Goal: Information Seeking & Learning: Learn about a topic

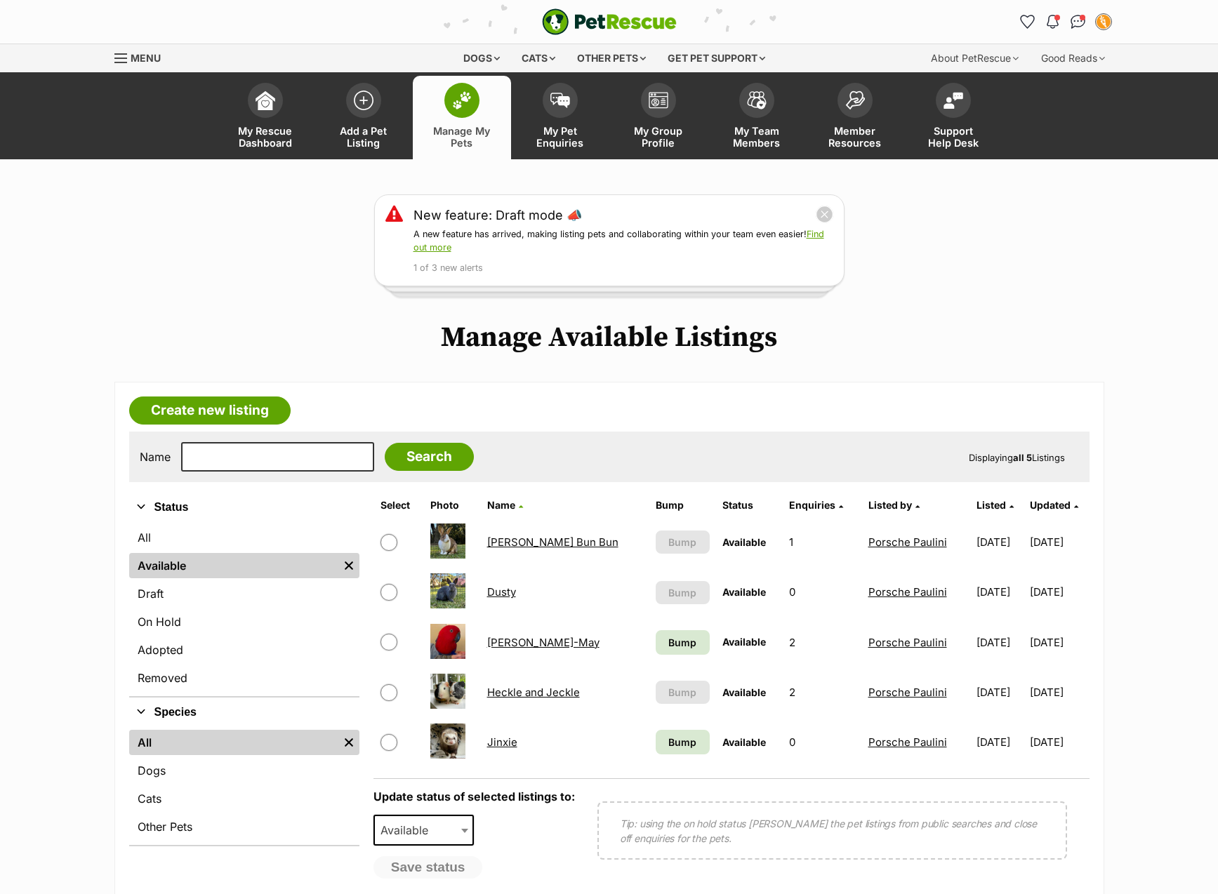
click at [390, 742] on input "checkbox" at bounding box center [388, 742] width 17 height 17
checkbox input "true"
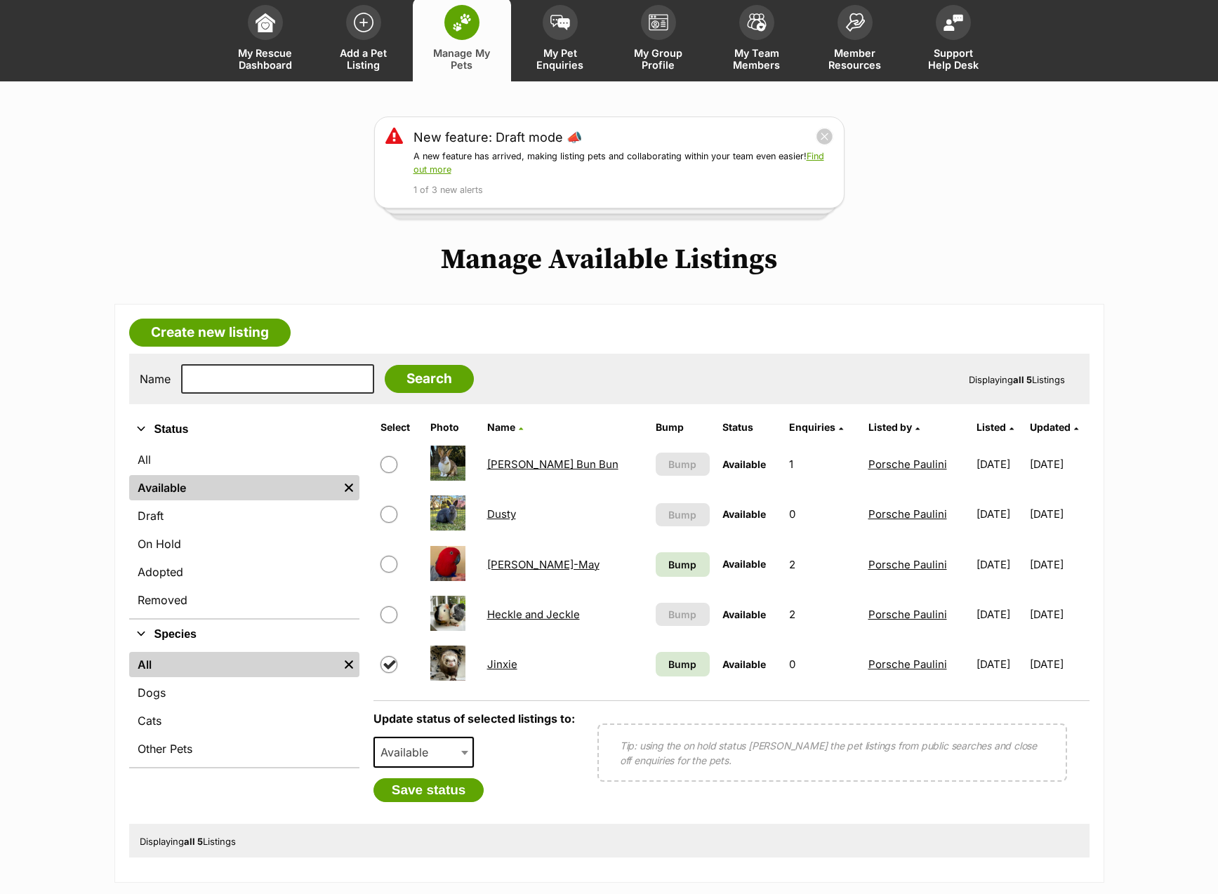
click at [430, 758] on span "Available" at bounding box center [408, 753] width 67 height 20
select select "rehomed"
click at [421, 794] on button "Save status" at bounding box center [428, 790] width 111 height 24
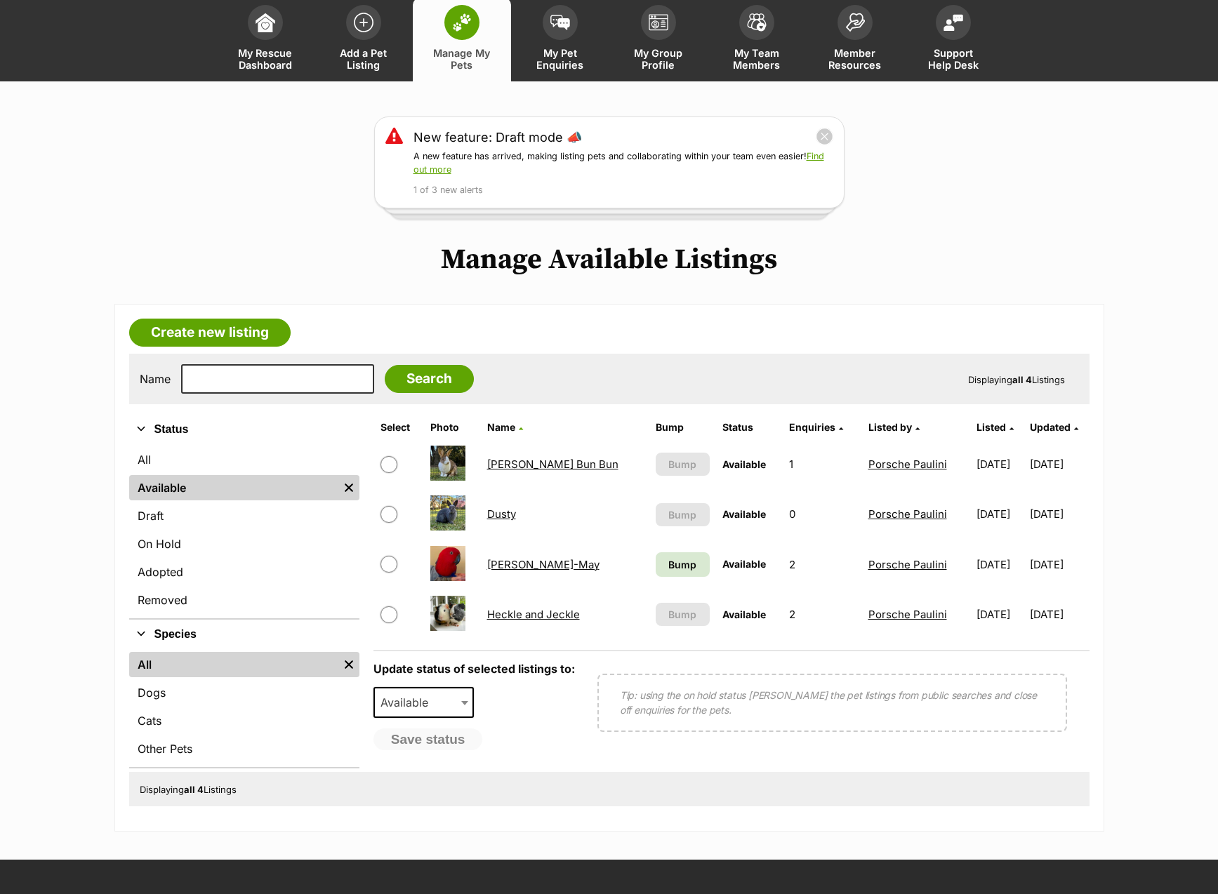
click at [656, 565] on link "Bump" at bounding box center [683, 564] width 54 height 25
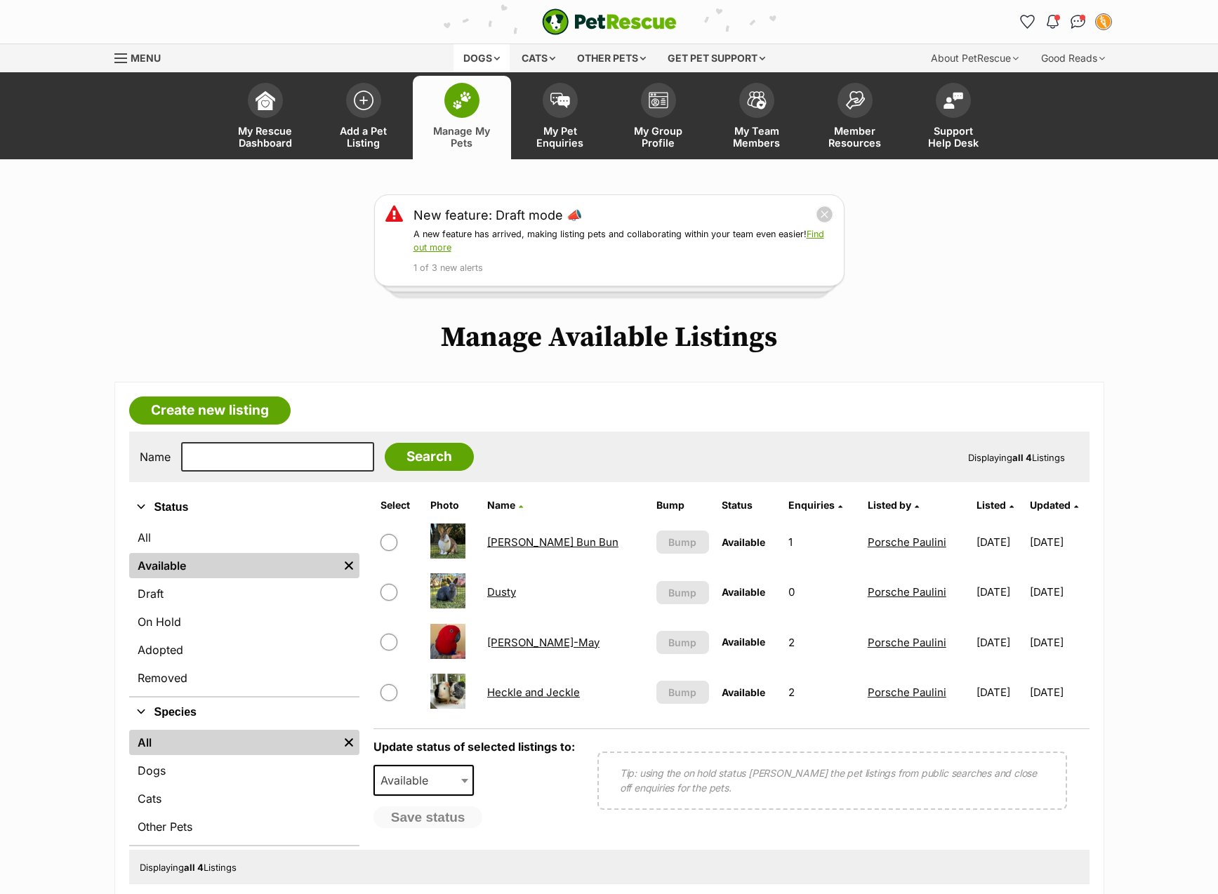
click at [481, 58] on div "Dogs" at bounding box center [481, 58] width 56 height 28
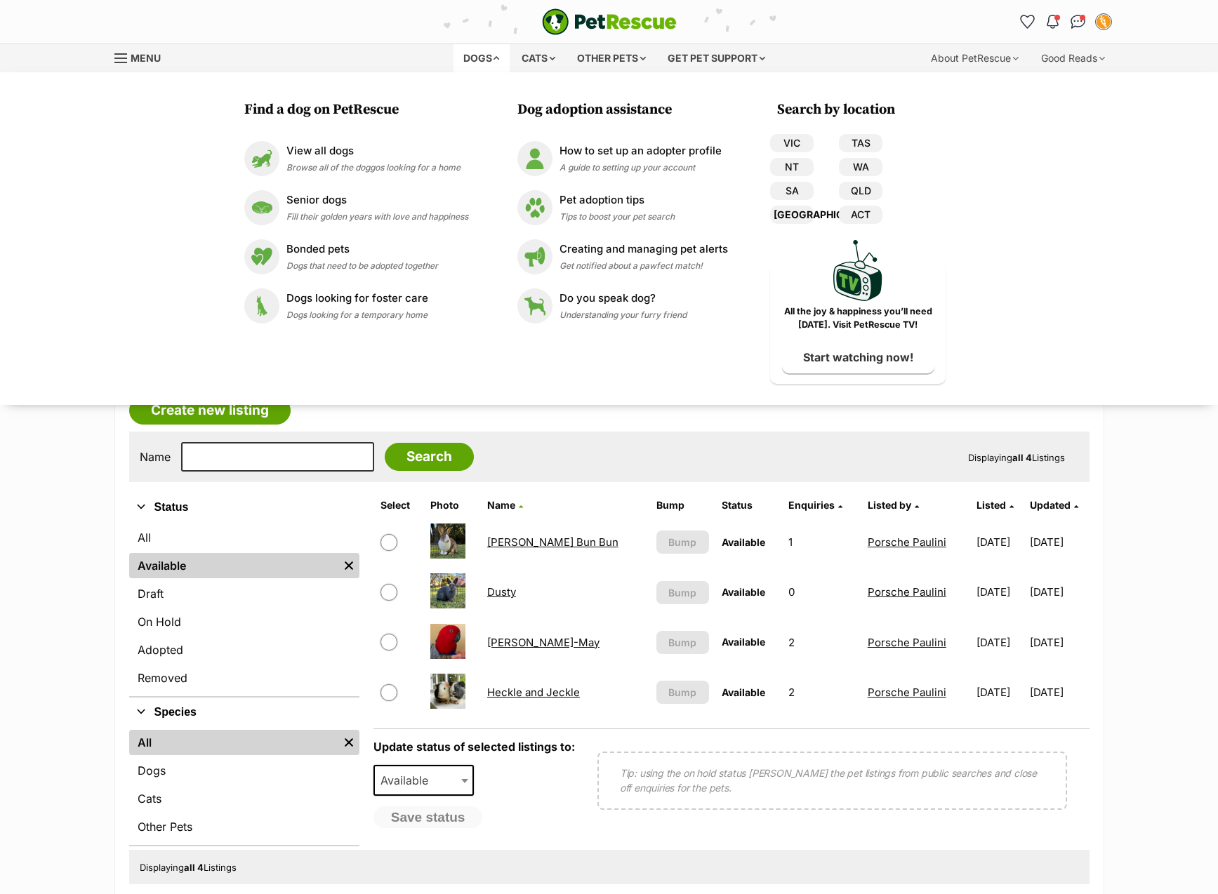
click at [799, 211] on link "[GEOGRAPHIC_DATA]" at bounding box center [792, 215] width 44 height 18
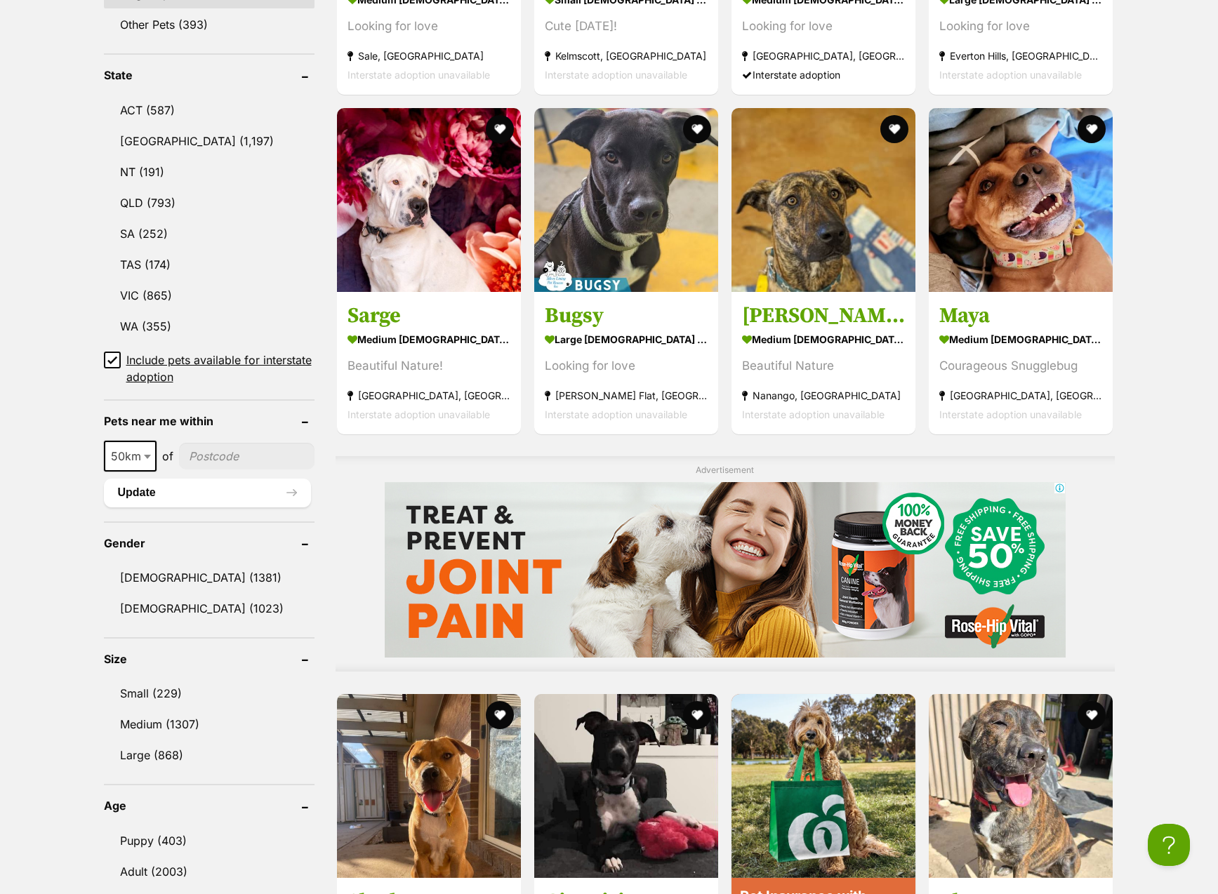
scroll to position [753, 0]
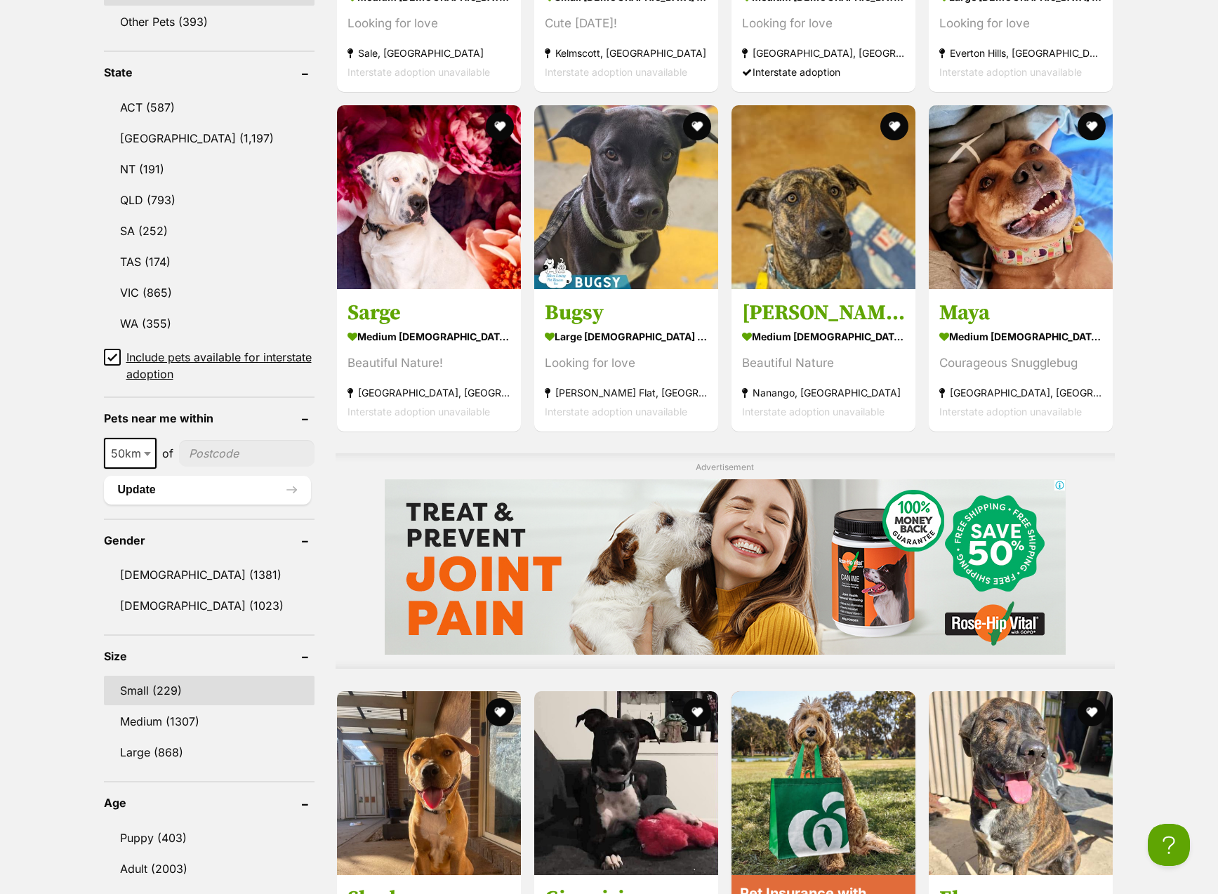
click at [164, 683] on link "Small (229)" at bounding box center [209, 690] width 211 height 29
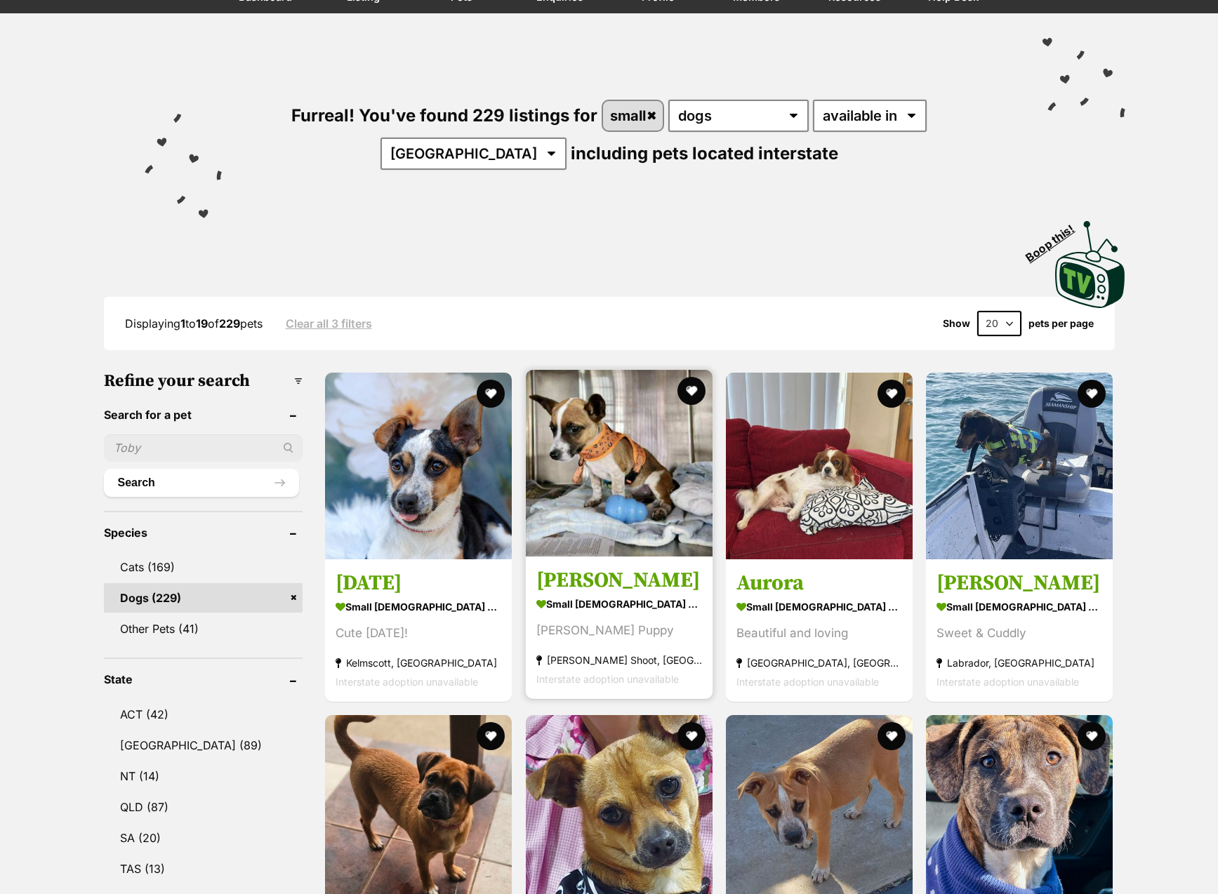
scroll to position [149, 0]
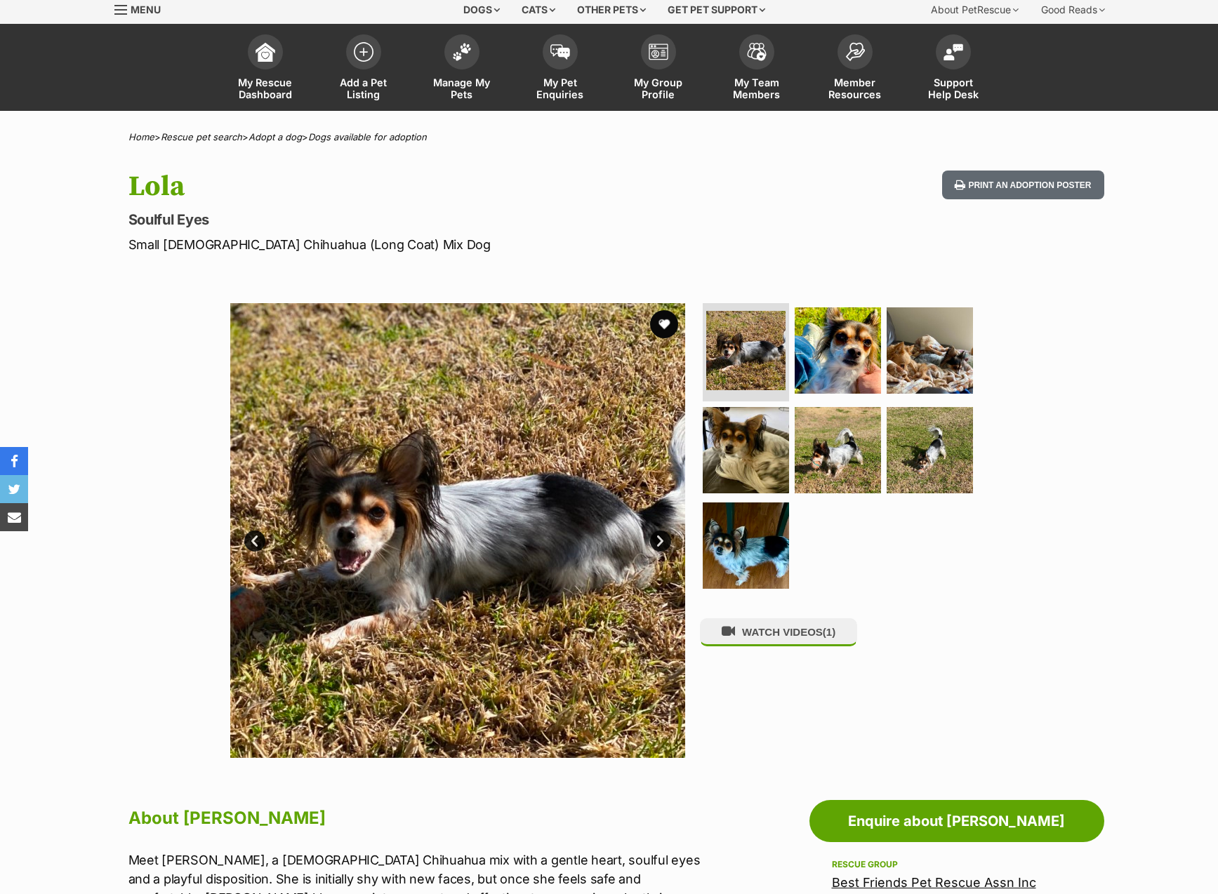
scroll to position [69, 0]
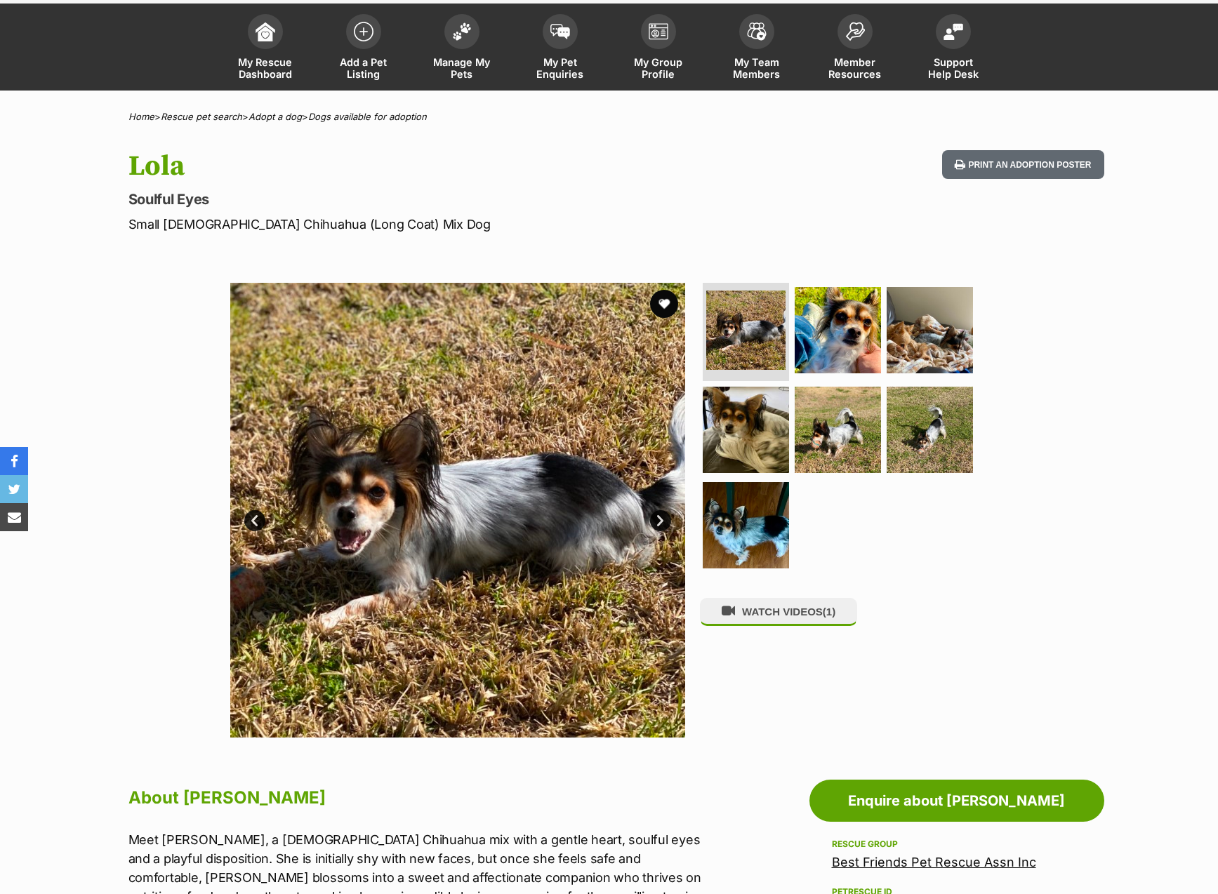
click at [657, 519] on link "Next" at bounding box center [660, 520] width 21 height 21
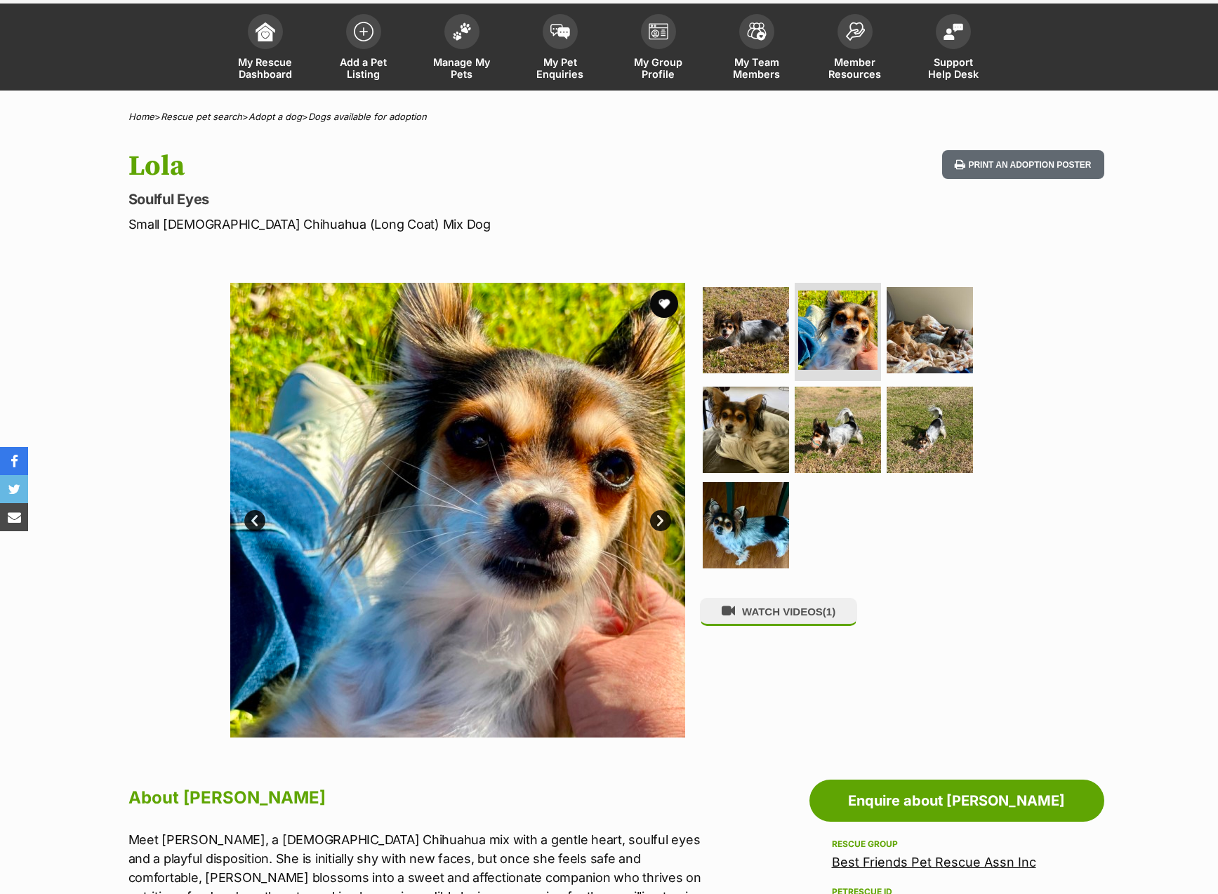
click at [656, 518] on link "Next" at bounding box center [660, 520] width 21 height 21
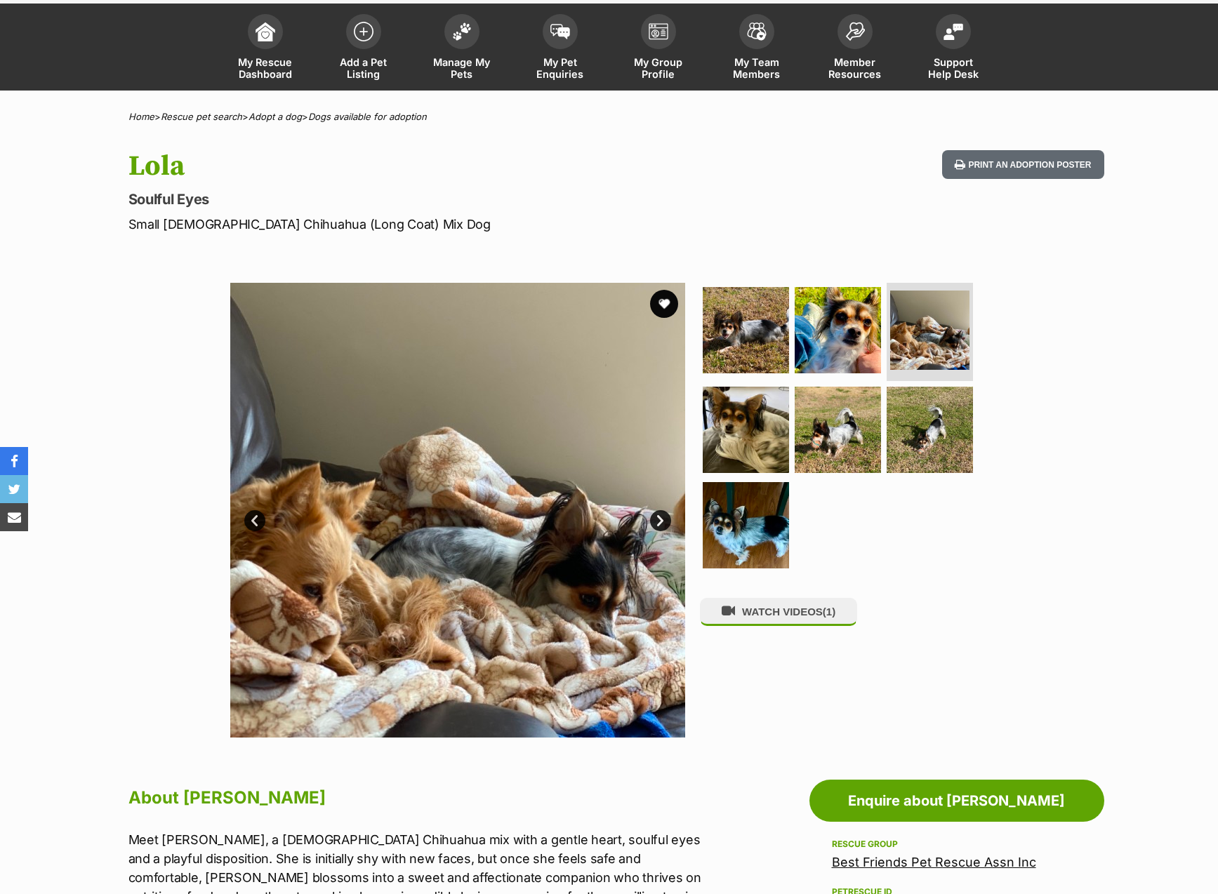
click at [656, 518] on link "Next" at bounding box center [660, 520] width 21 height 21
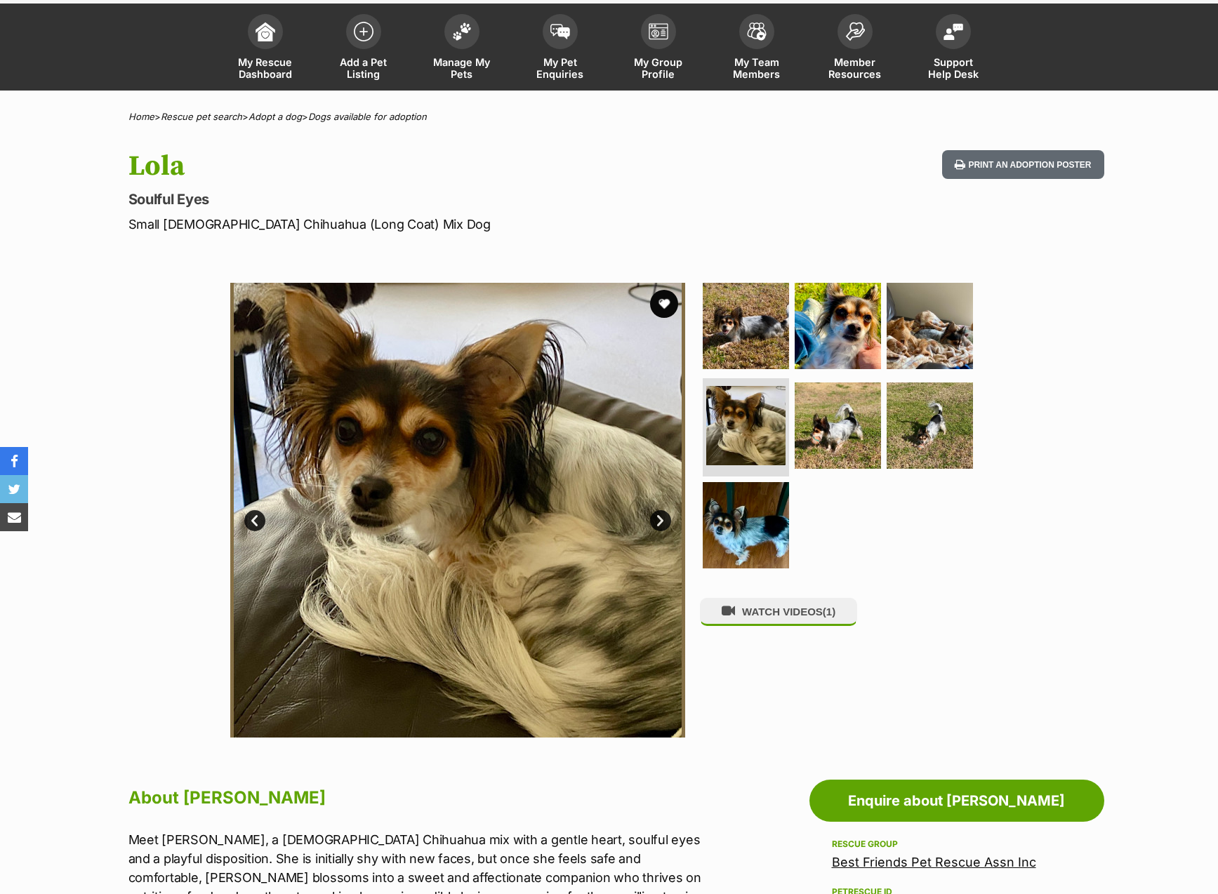
click at [656, 518] on link "Next" at bounding box center [660, 520] width 21 height 21
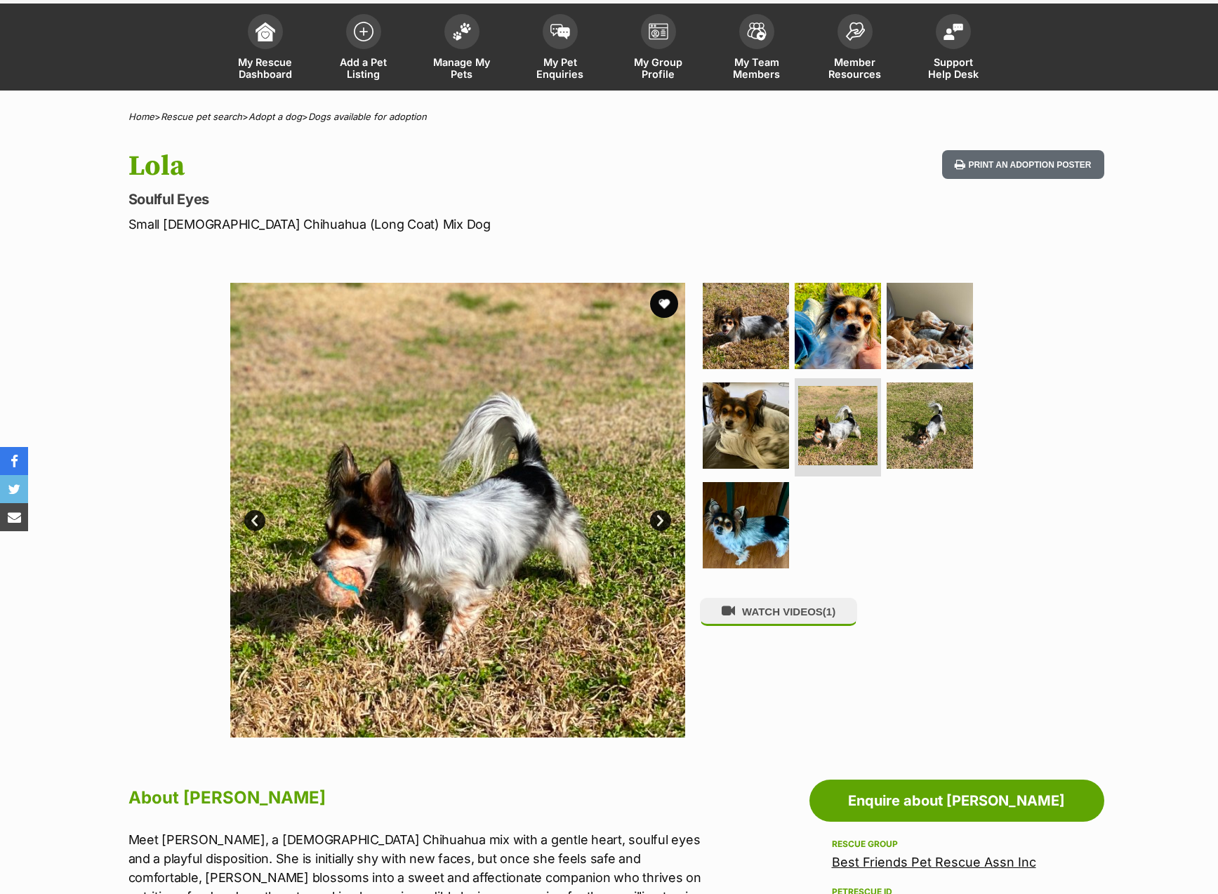
click at [656, 518] on link "Next" at bounding box center [660, 520] width 21 height 21
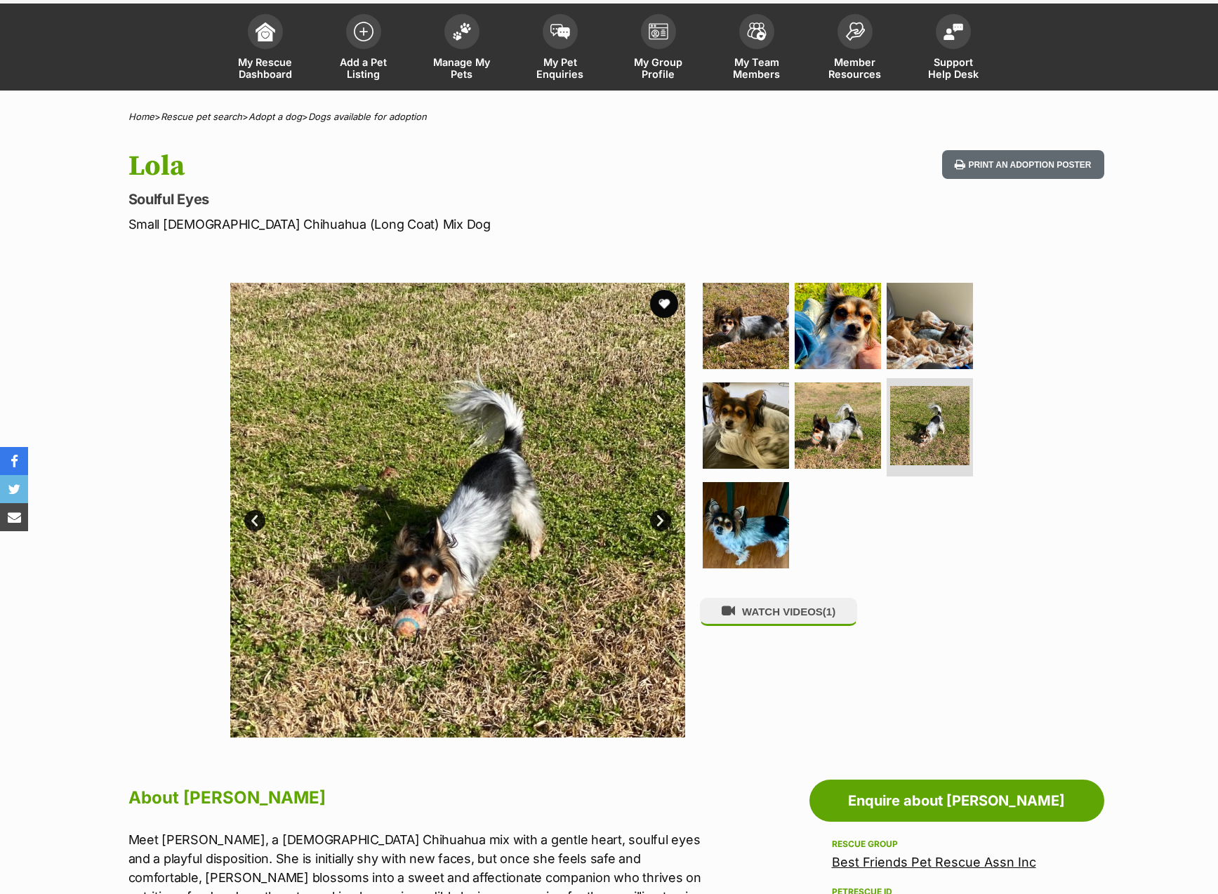
click at [656, 518] on link "Next" at bounding box center [660, 520] width 21 height 21
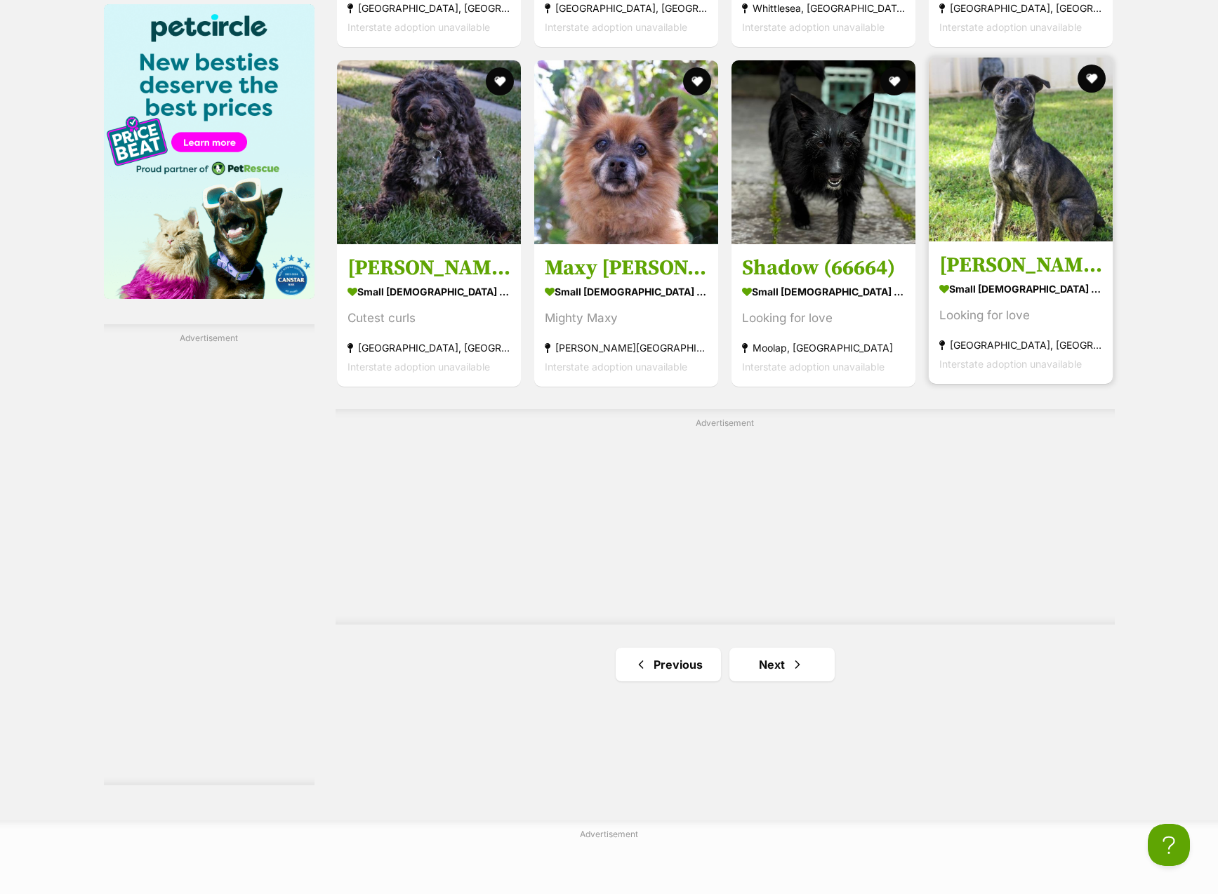
scroll to position [2333, 0]
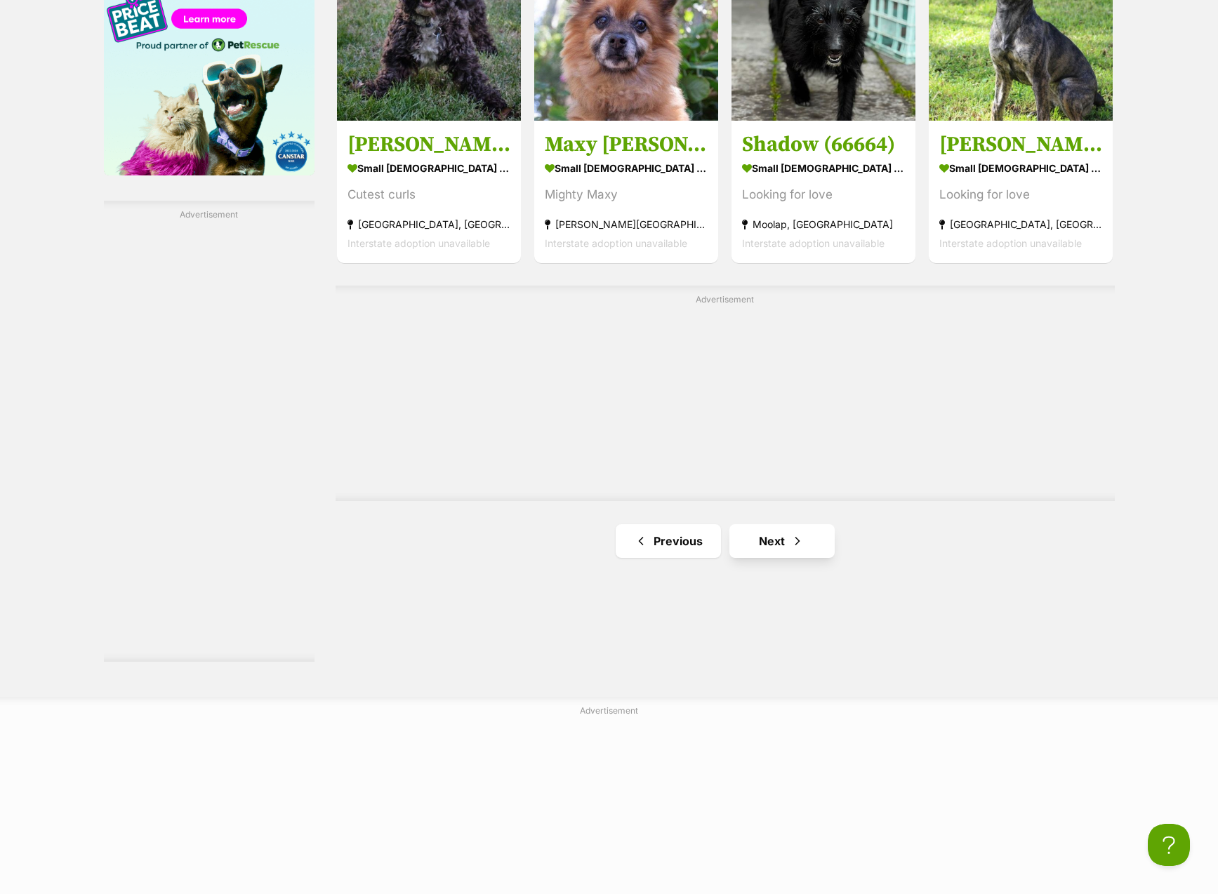
click at [751, 524] on link "Next" at bounding box center [781, 541] width 105 height 34
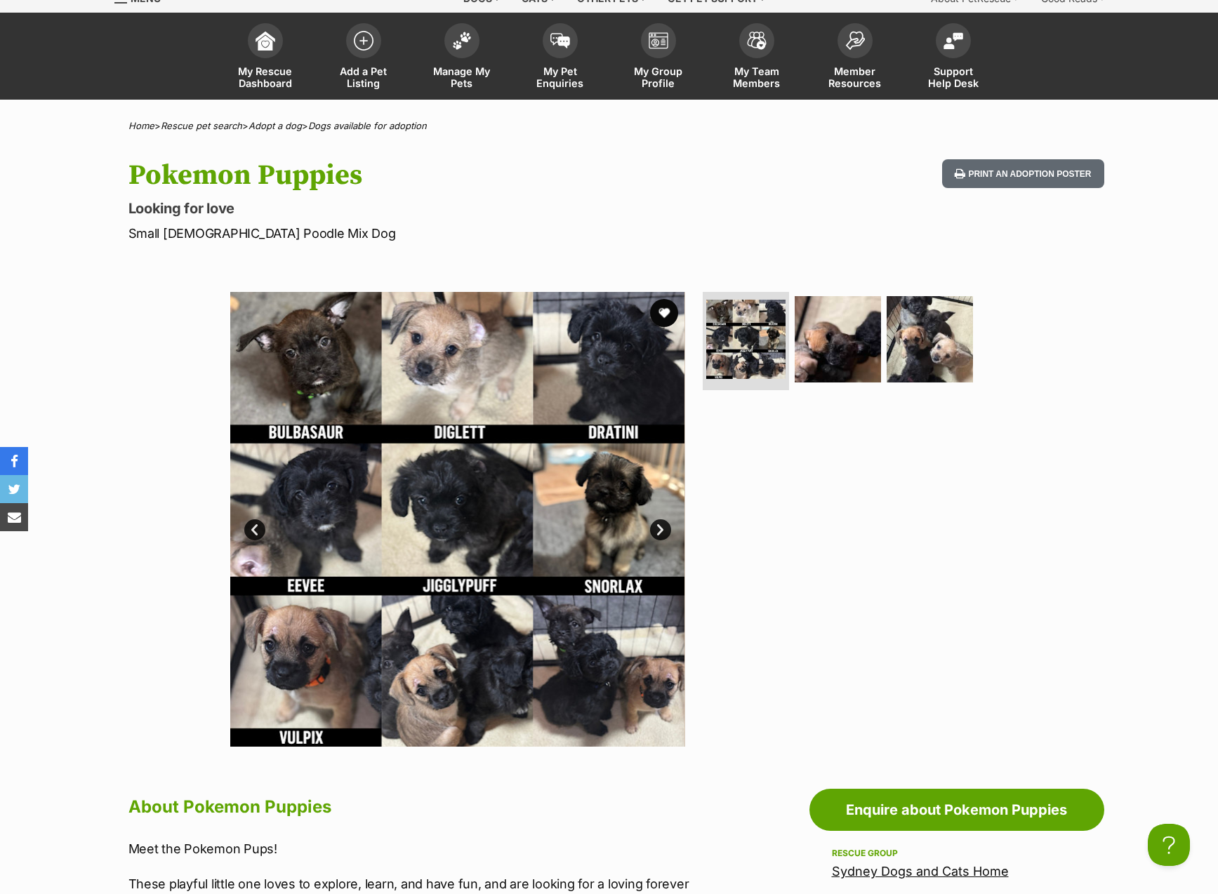
click at [661, 528] on link "Next" at bounding box center [660, 529] width 21 height 21
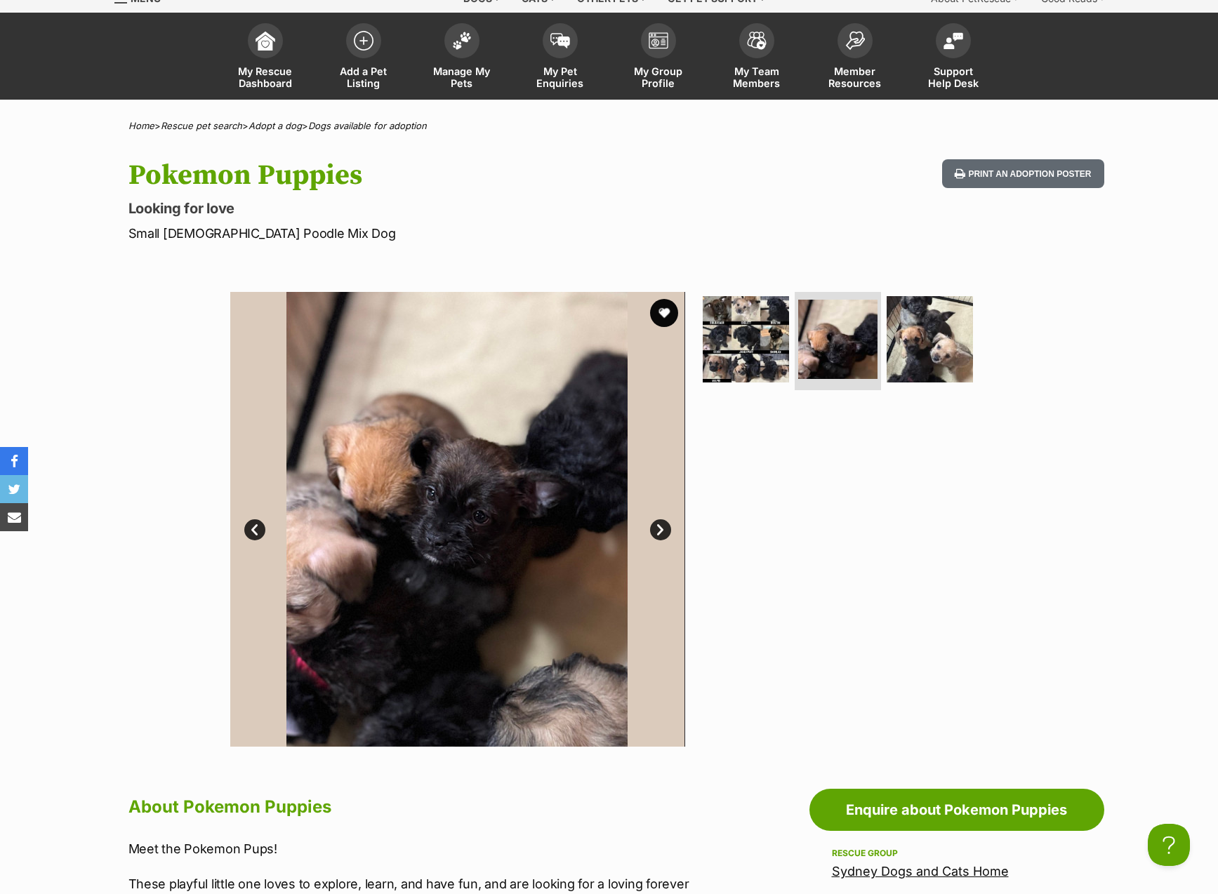
click at [660, 526] on link "Next" at bounding box center [660, 529] width 21 height 21
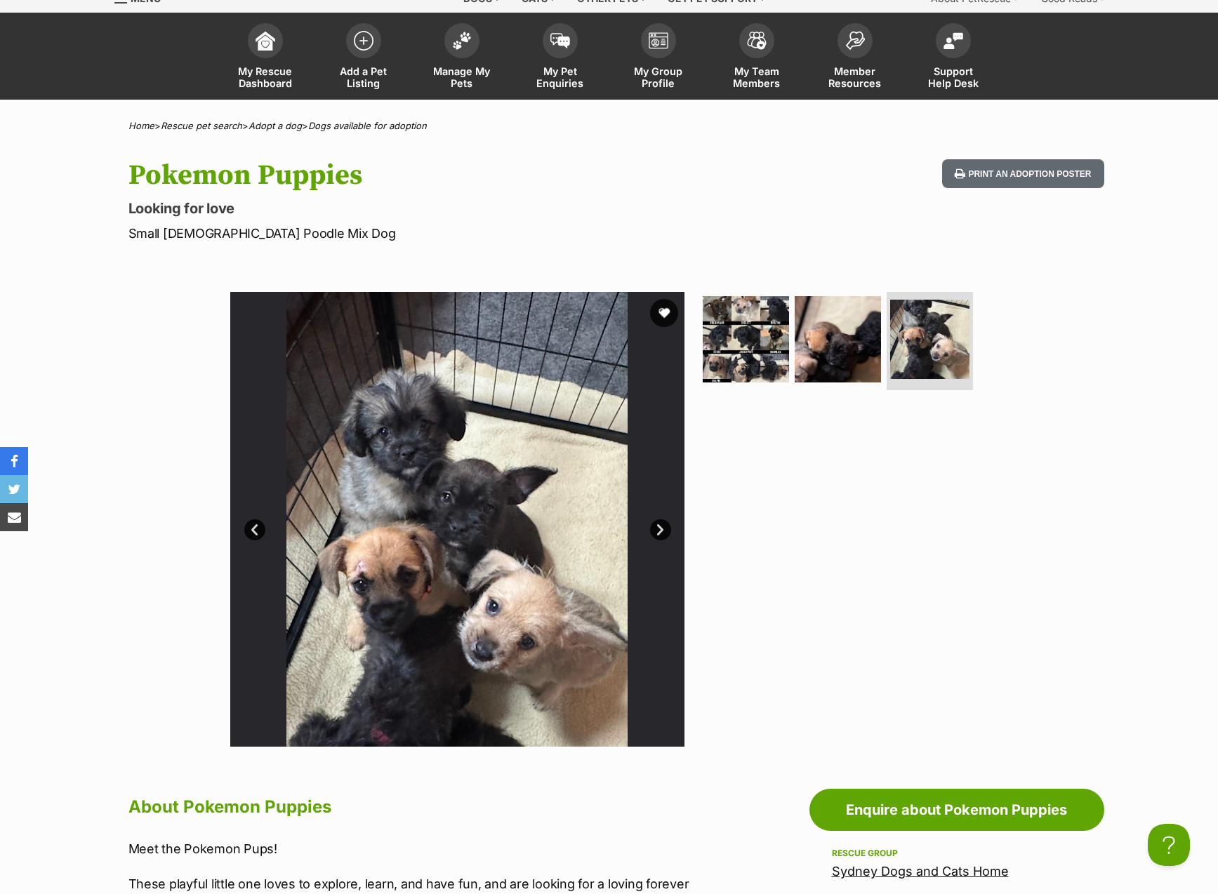
click at [664, 522] on link "Next" at bounding box center [660, 529] width 21 height 21
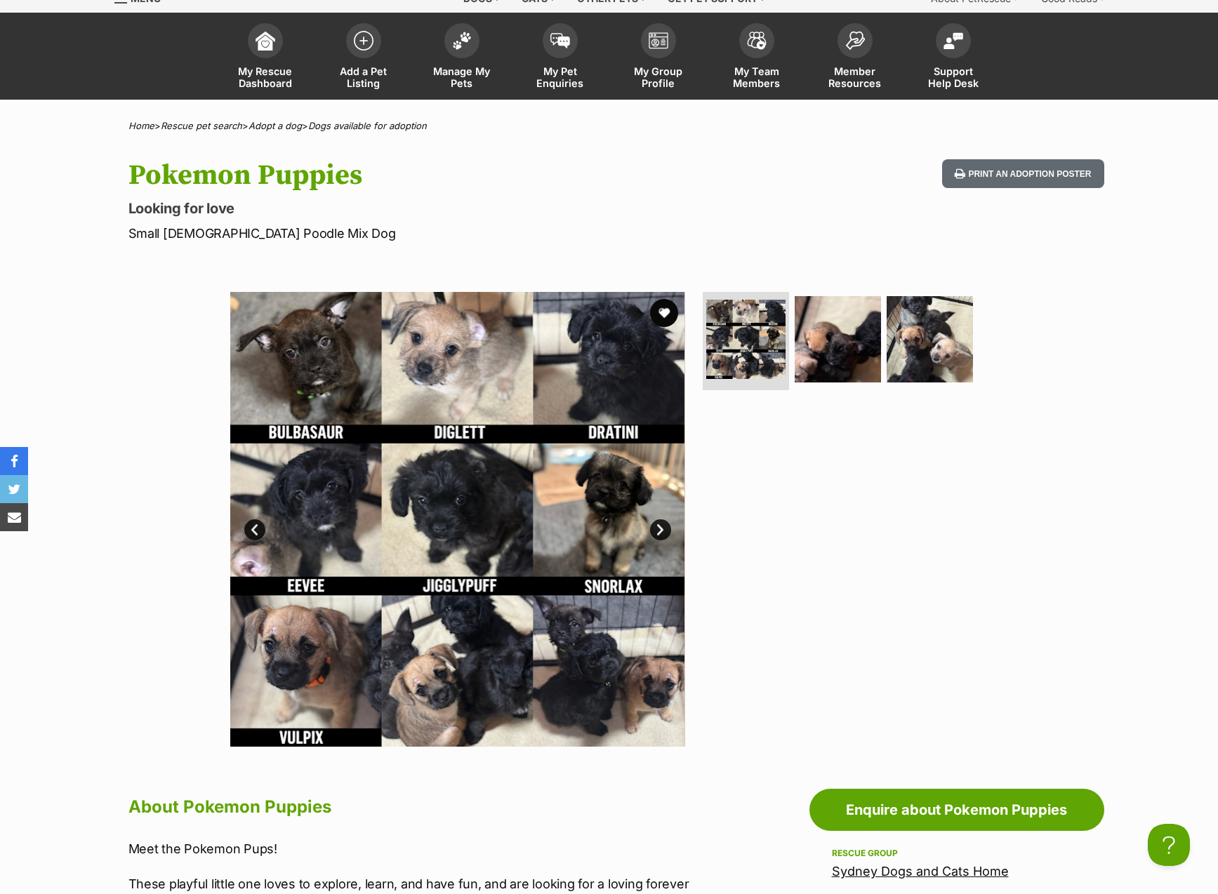
click at [664, 522] on link "Next" at bounding box center [660, 529] width 21 height 21
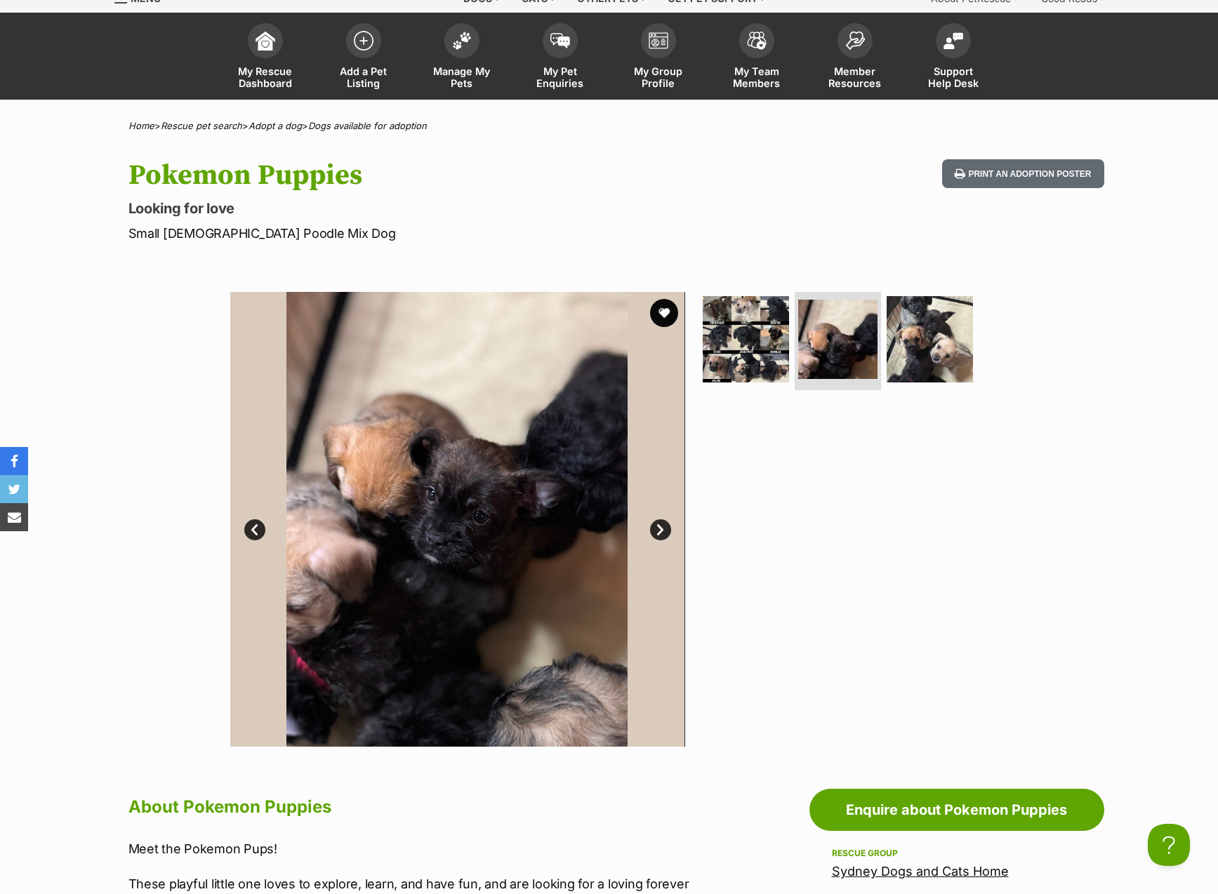
click at [664, 522] on link "Next" at bounding box center [660, 529] width 21 height 21
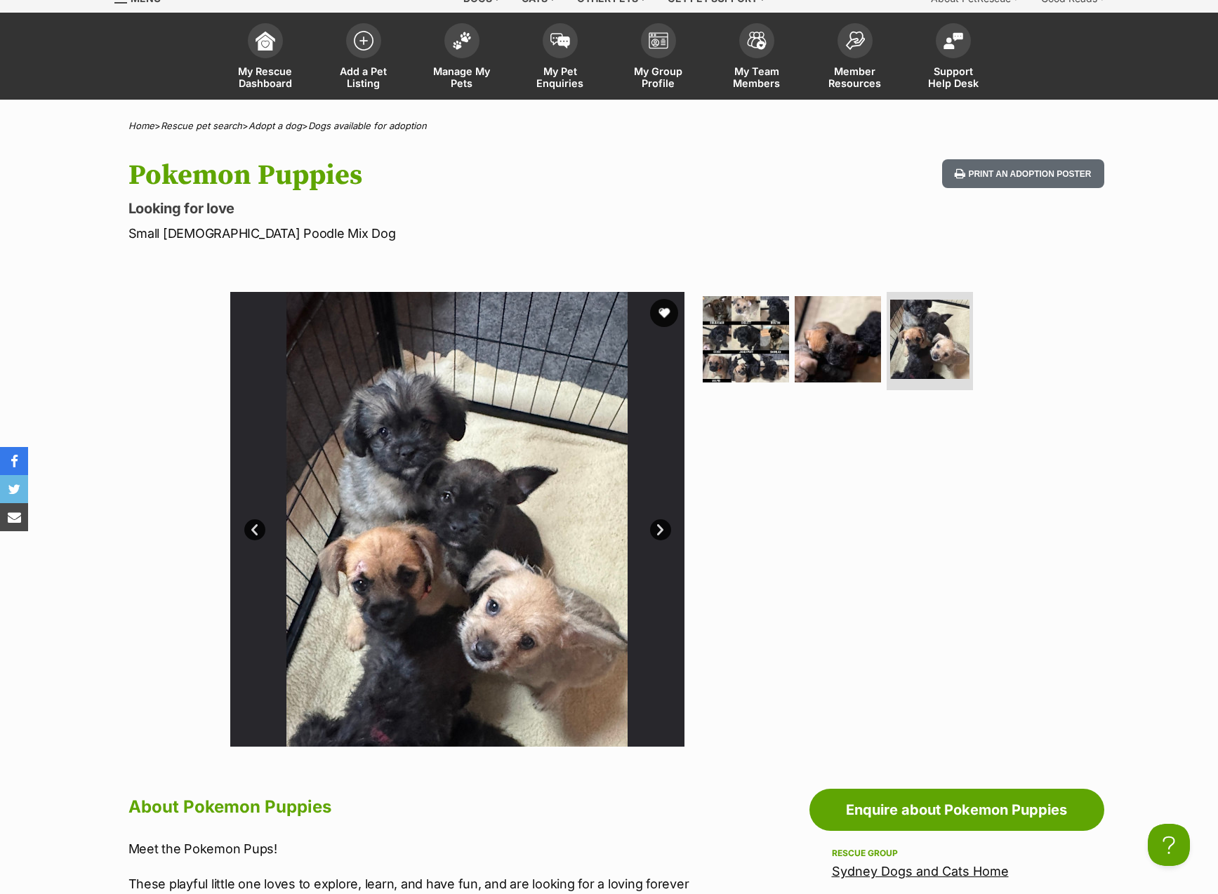
click at [664, 522] on link "Next" at bounding box center [660, 529] width 21 height 21
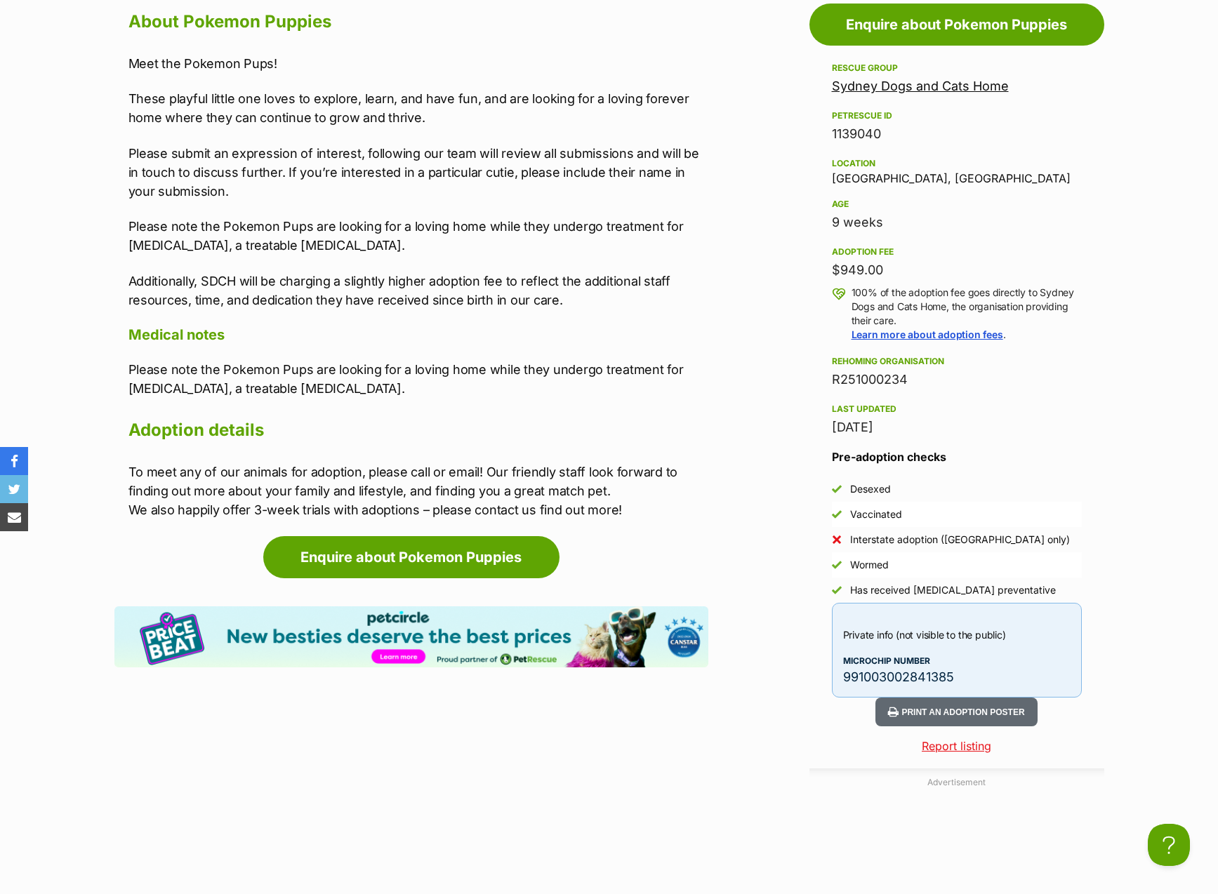
scroll to position [818, 0]
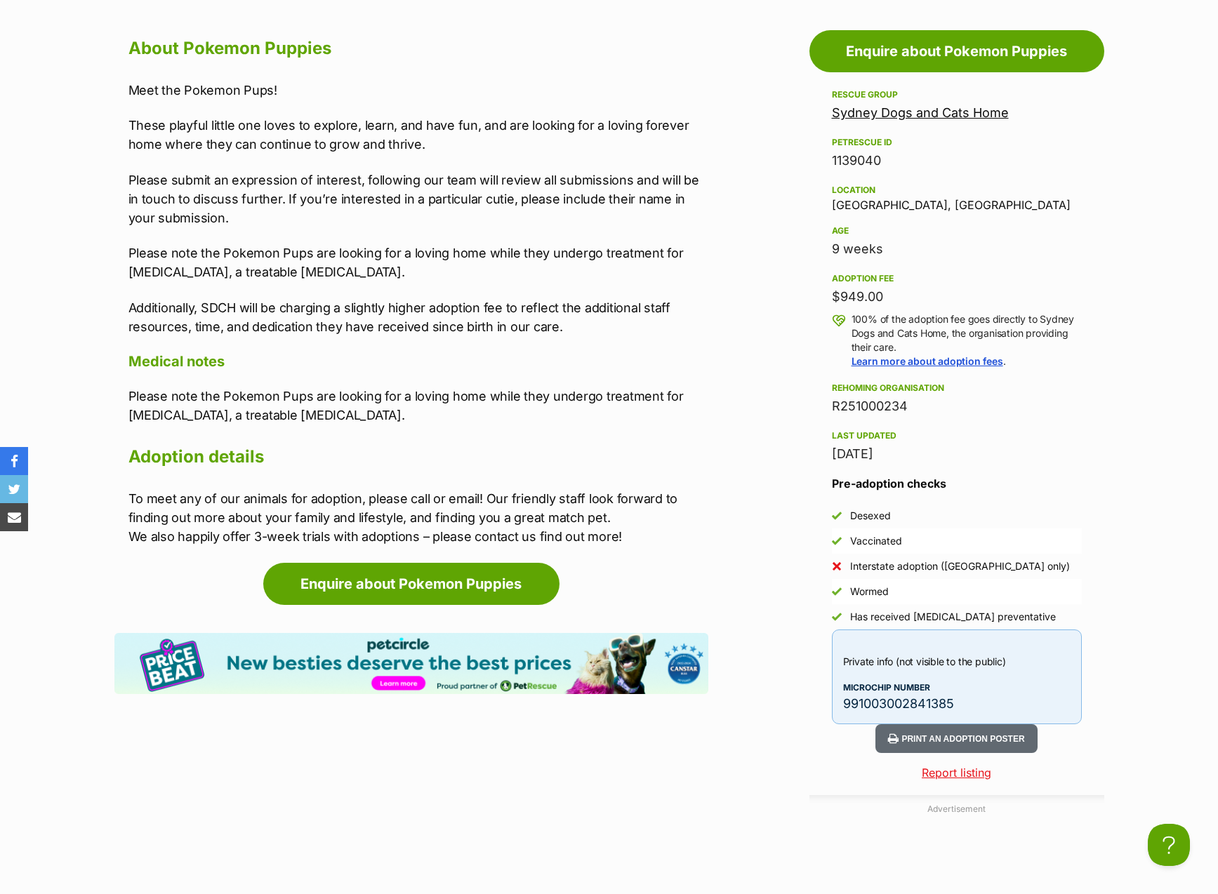
click at [934, 113] on link "Sydney Dogs and Cats Home" at bounding box center [920, 112] width 177 height 15
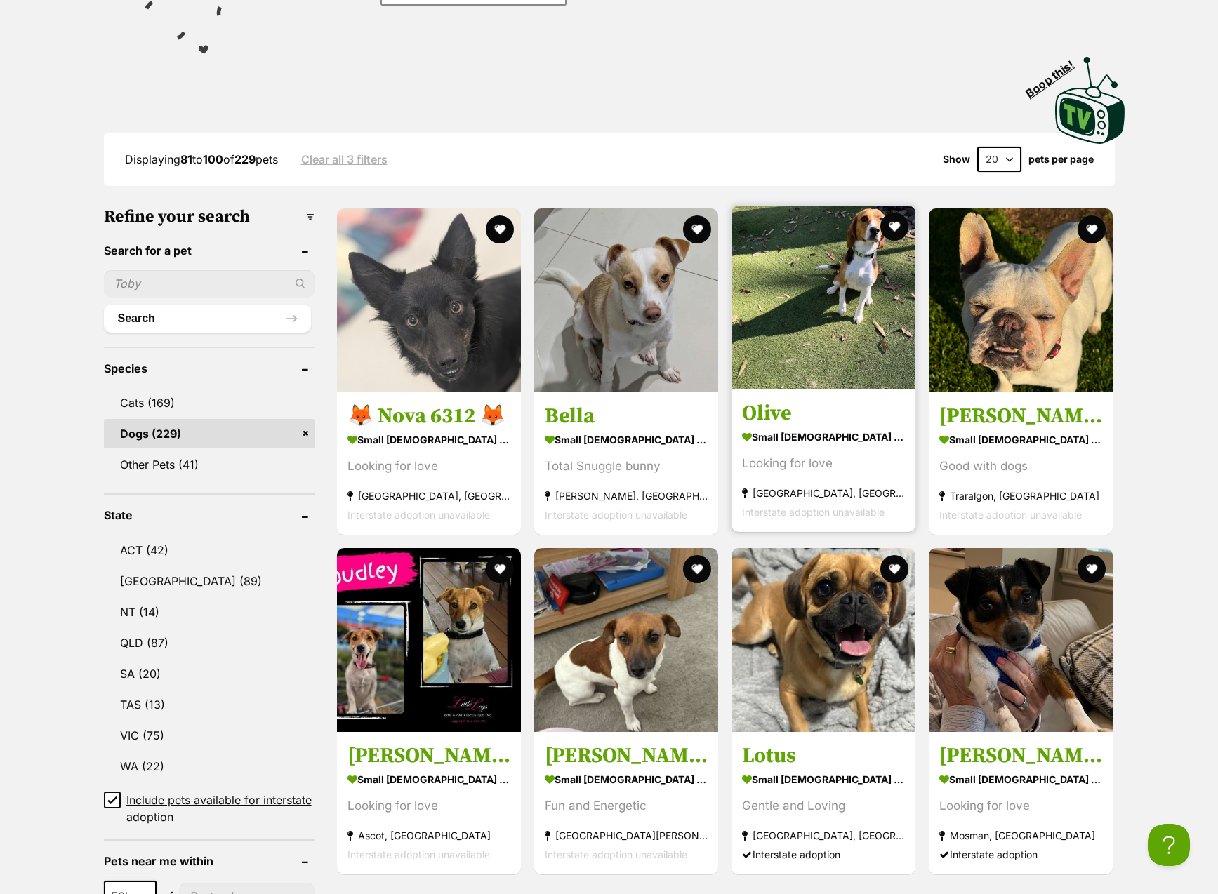
scroll to position [434, 0]
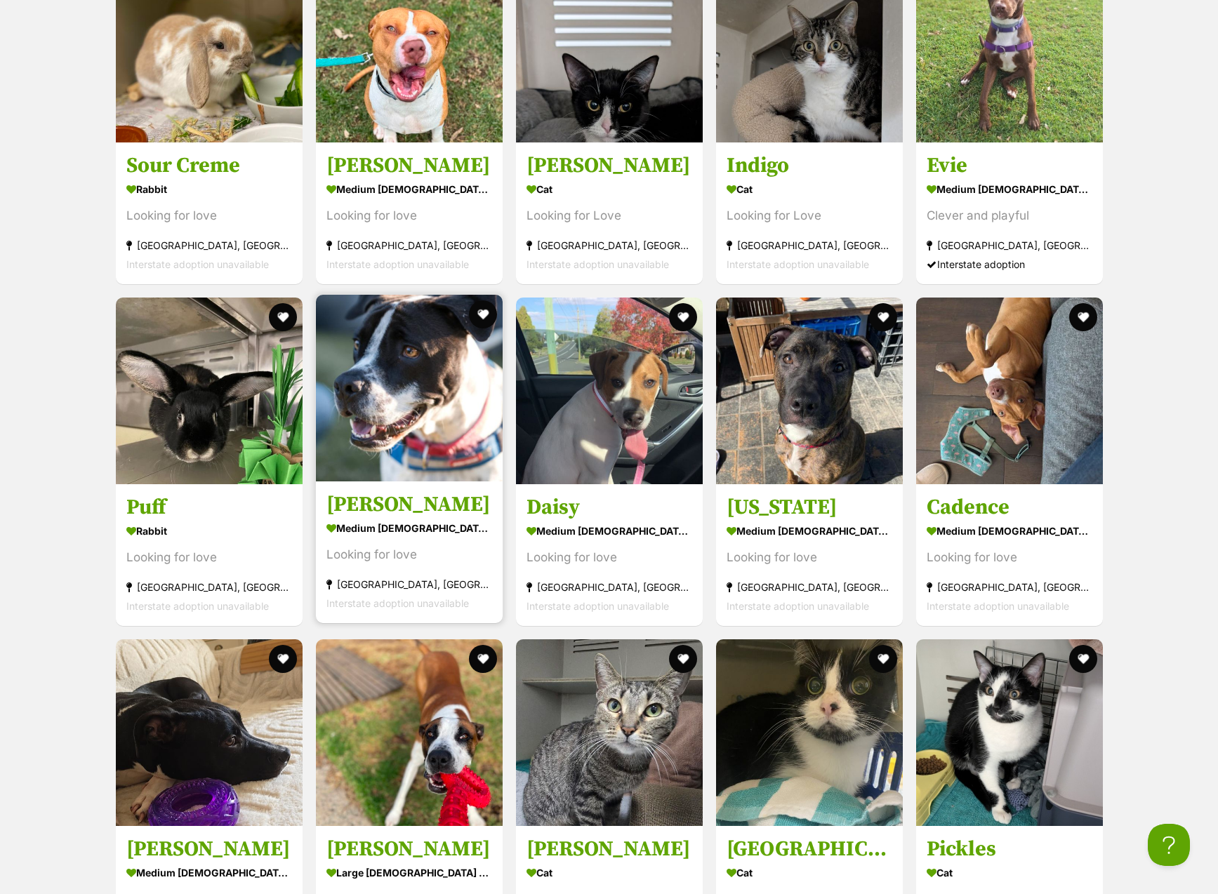
scroll to position [1849, 0]
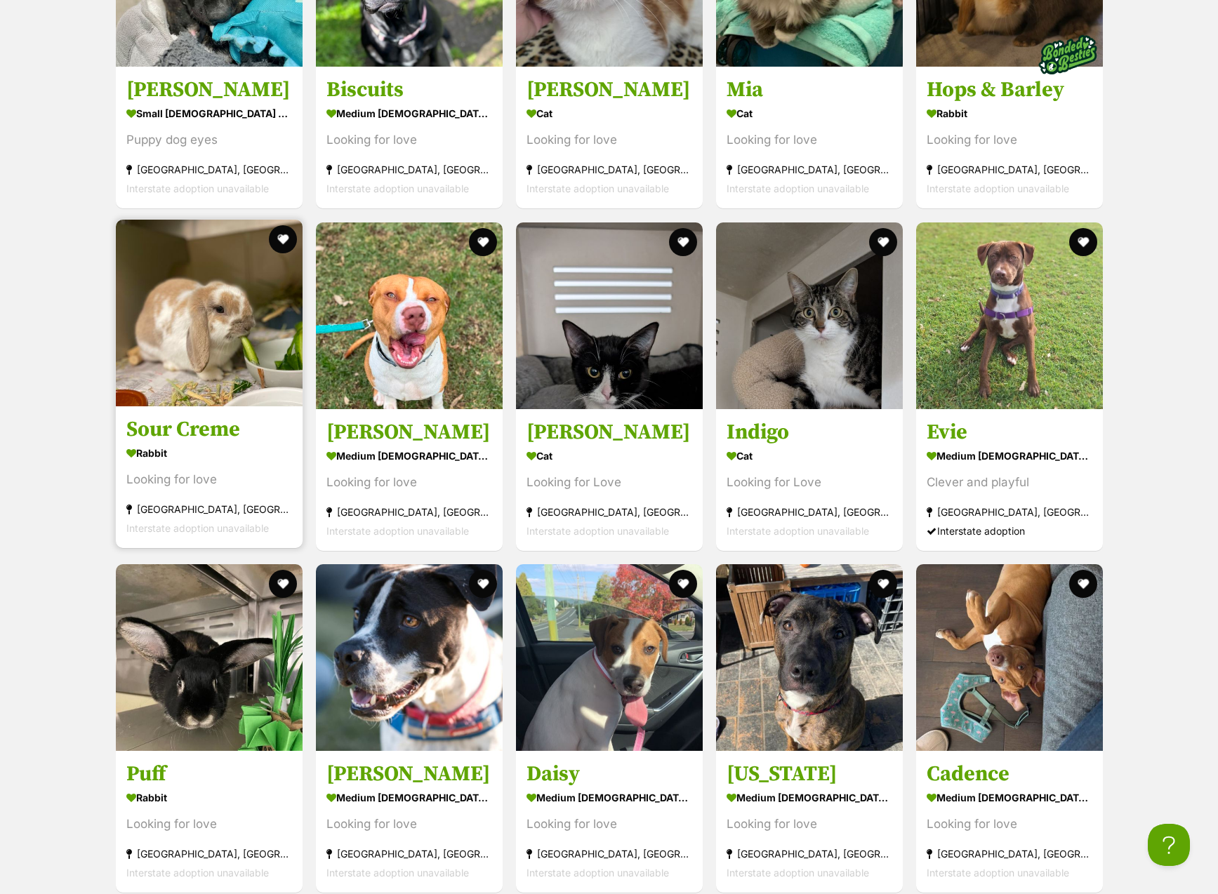
click at [249, 288] on img at bounding box center [209, 313] width 187 height 187
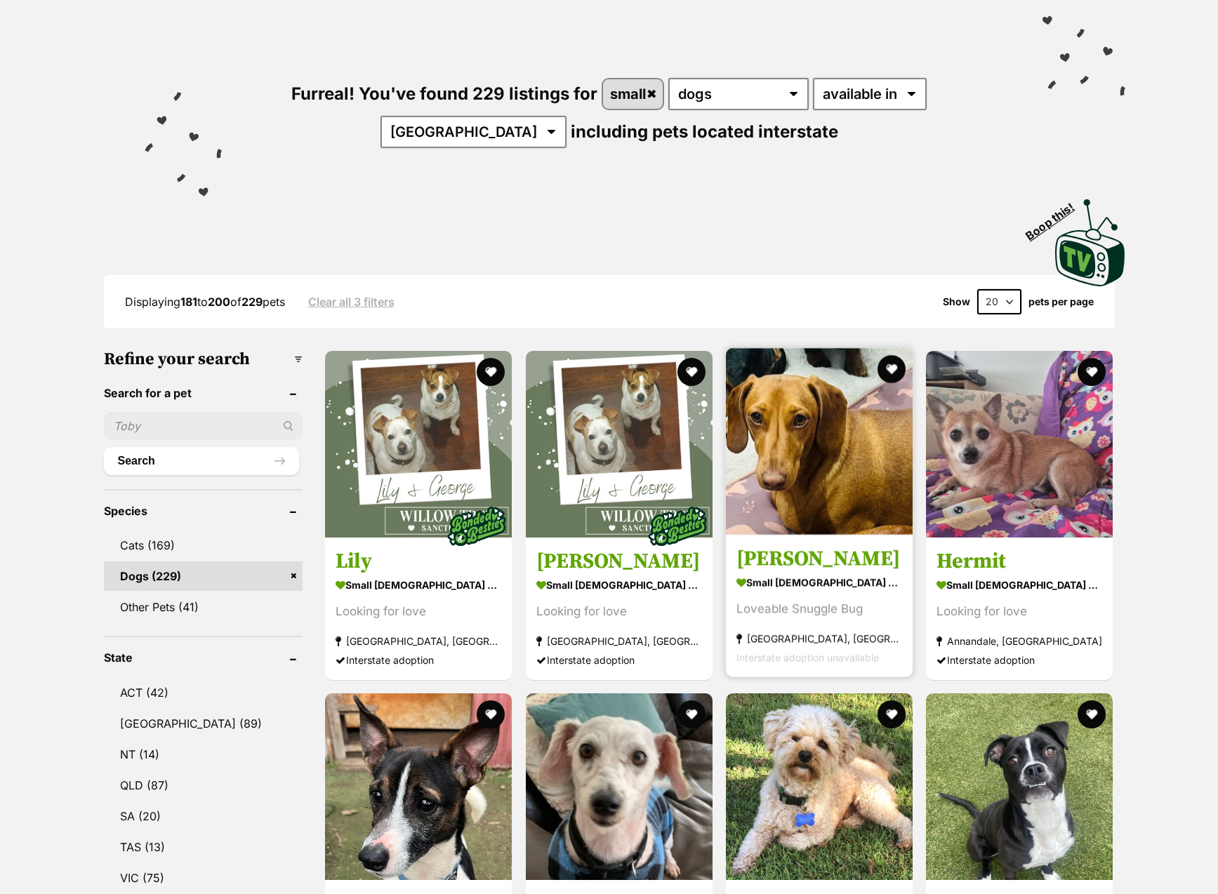
scroll to position [171, 0]
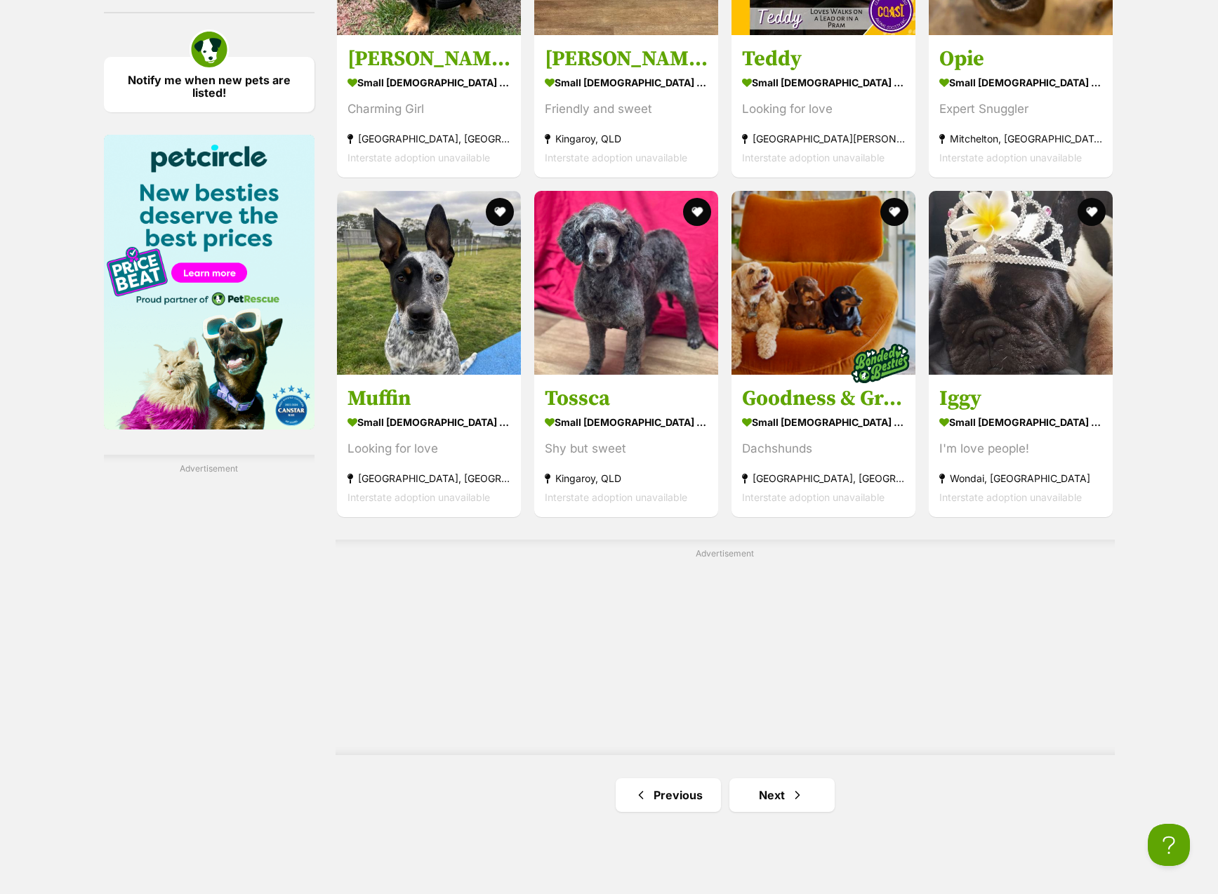
scroll to position [2210, 0]
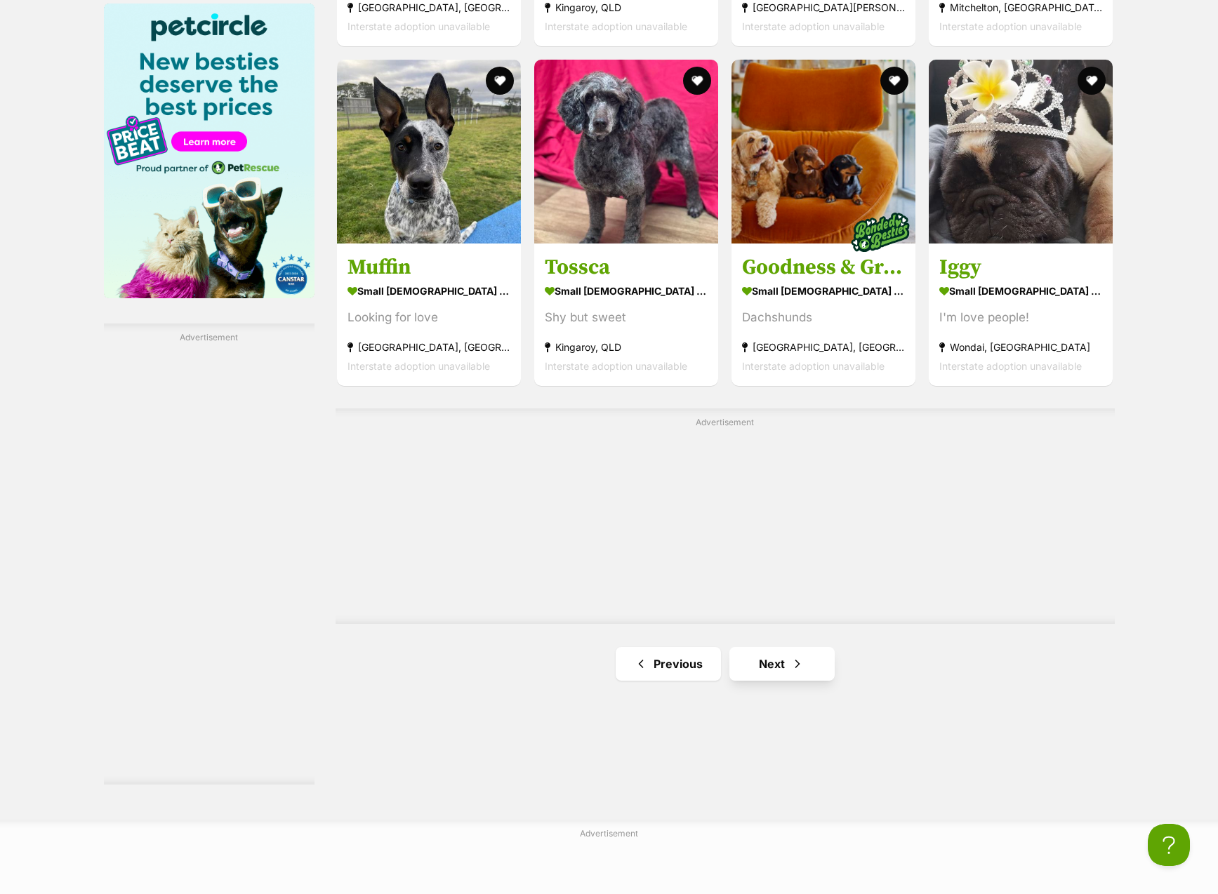
click at [783, 657] on link "Next" at bounding box center [781, 664] width 105 height 34
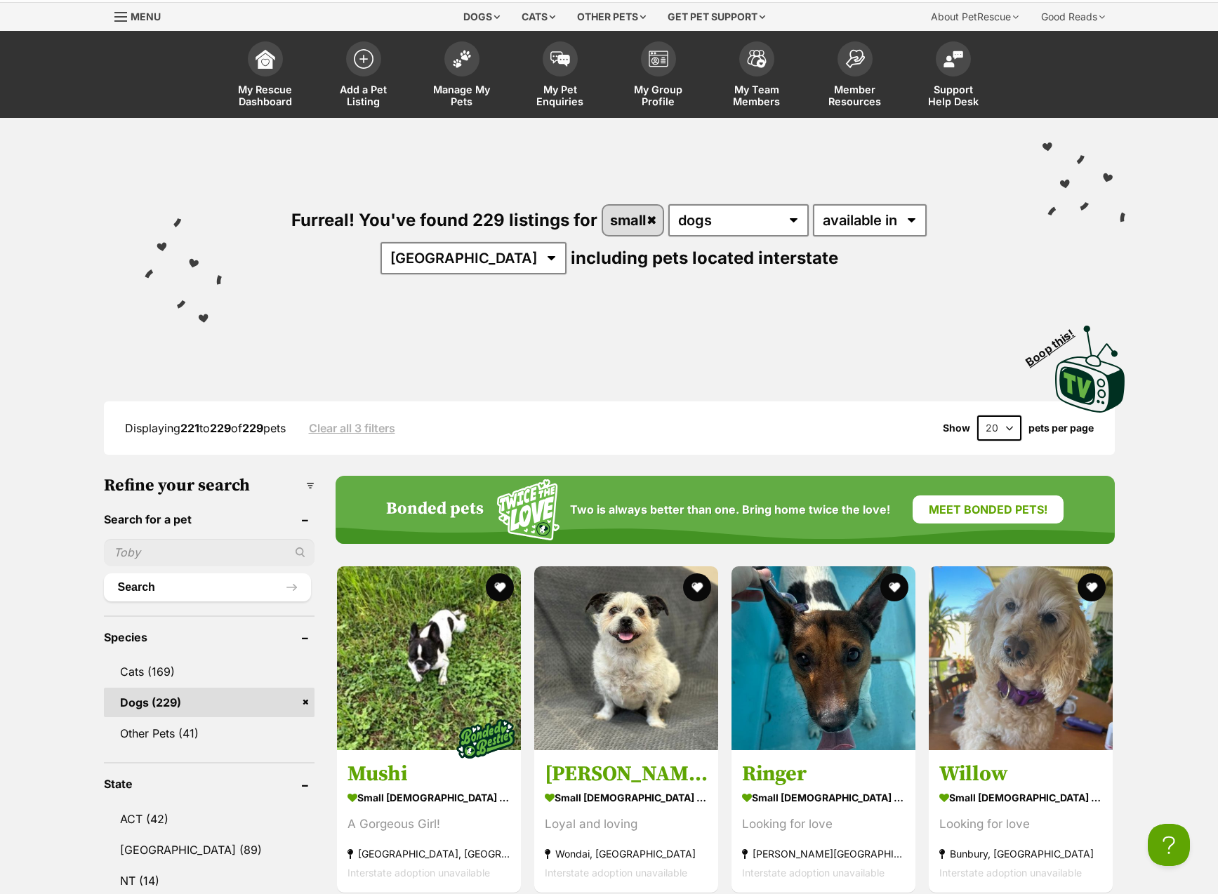
scroll to position [81, 0]
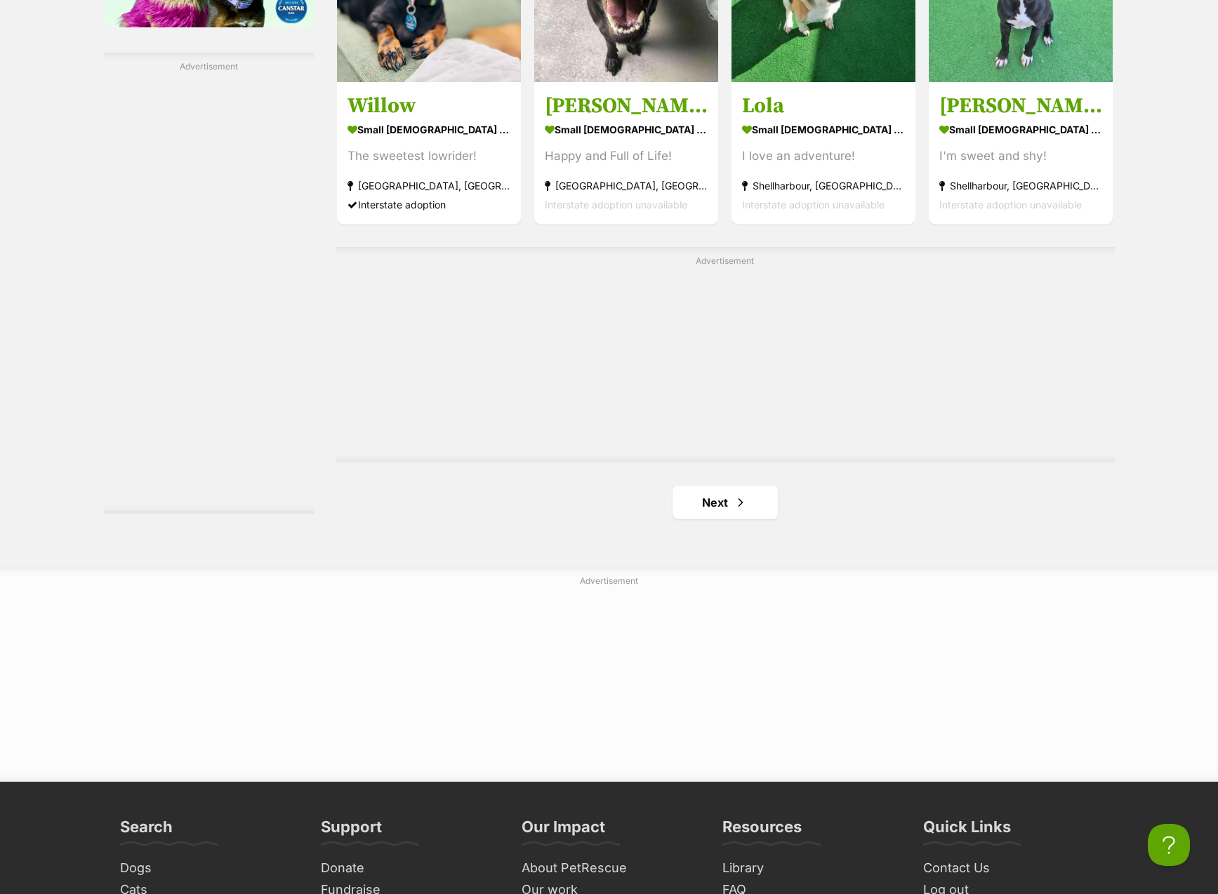
scroll to position [2345, 0]
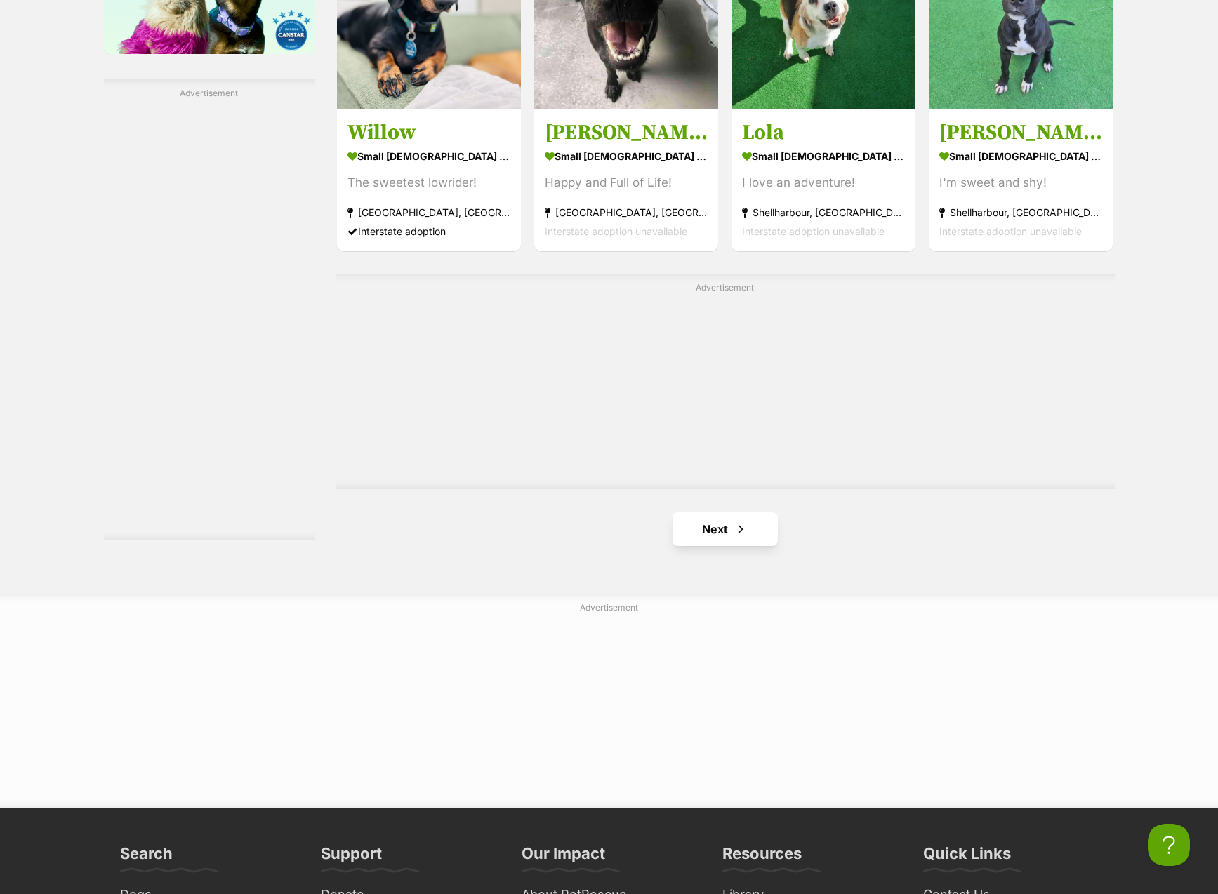
click at [749, 523] on link "Next" at bounding box center [724, 529] width 105 height 34
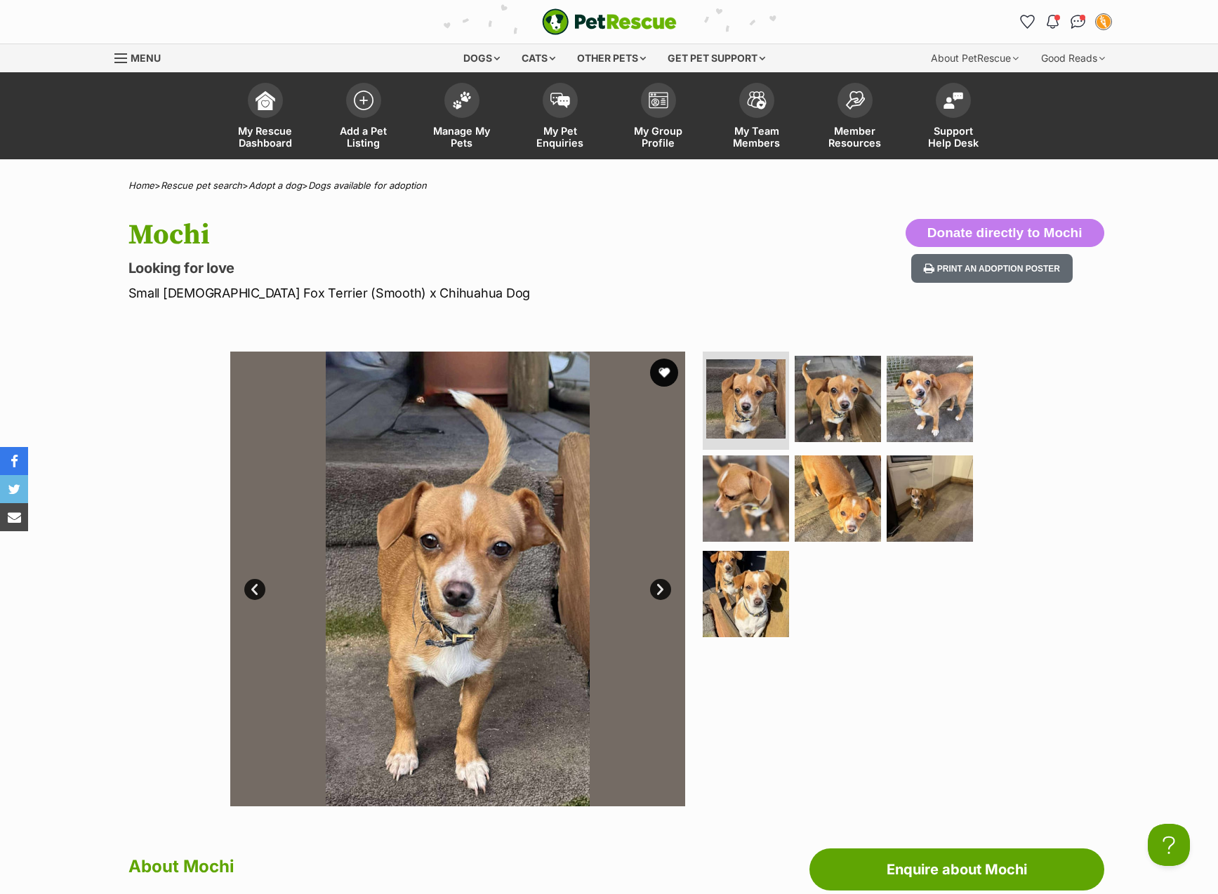
scroll to position [119, 0]
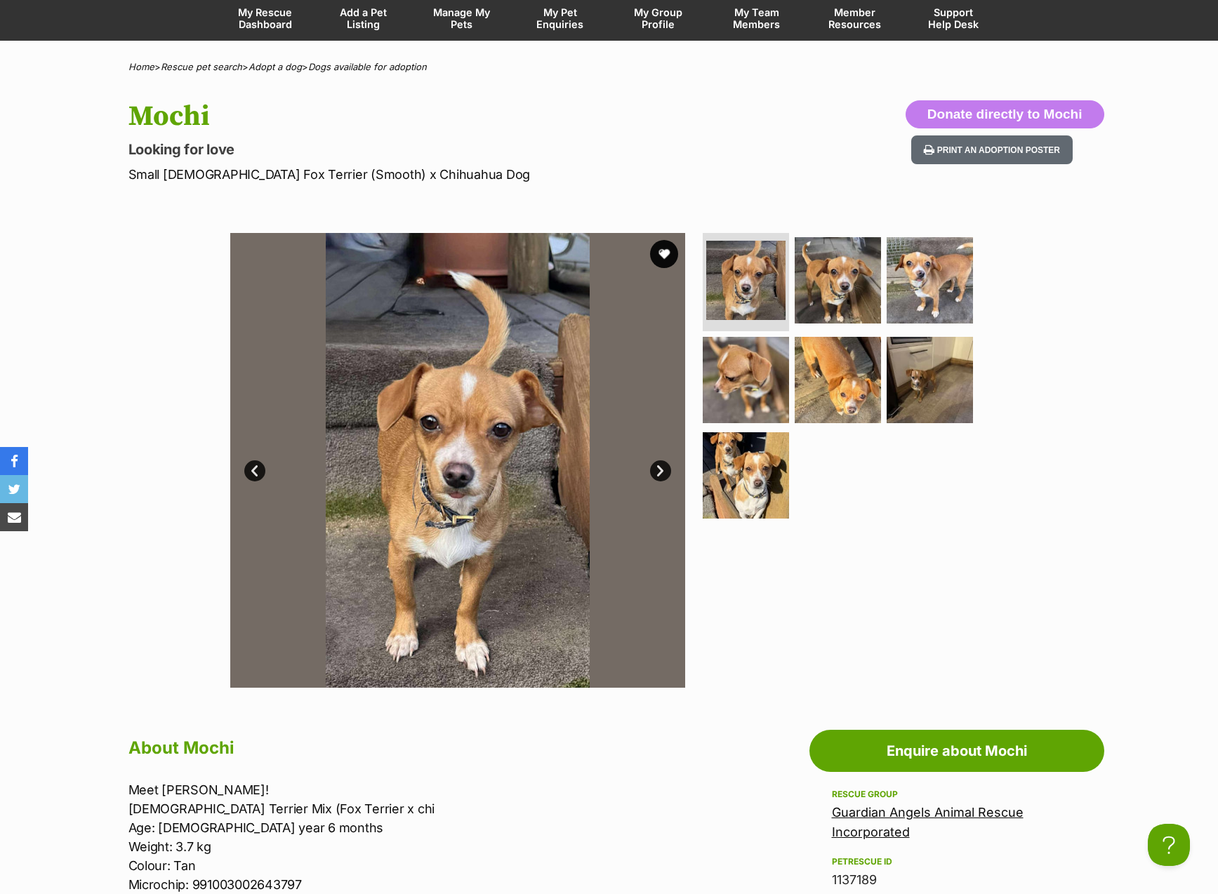
click at [657, 470] on link "Next" at bounding box center [660, 470] width 21 height 21
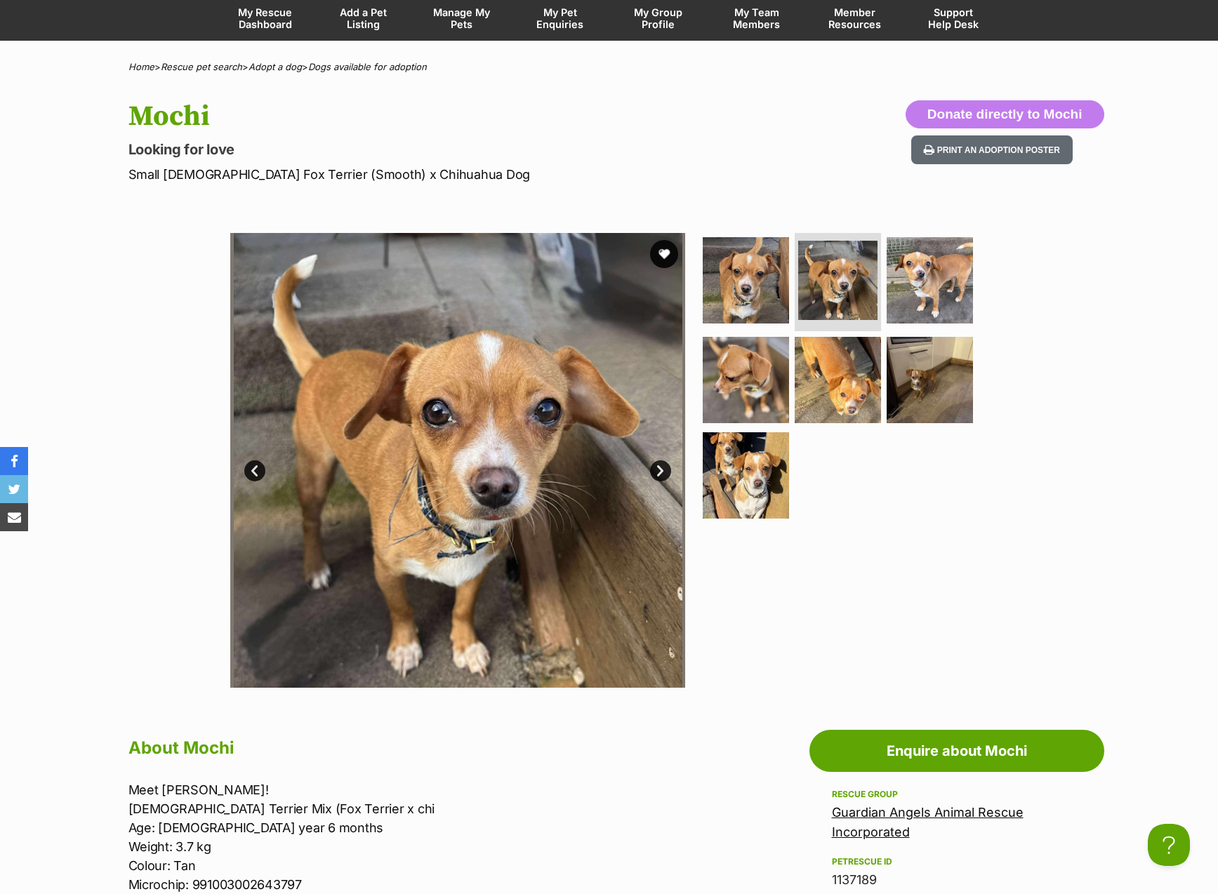
click at [663, 470] on link "Next" at bounding box center [660, 470] width 21 height 21
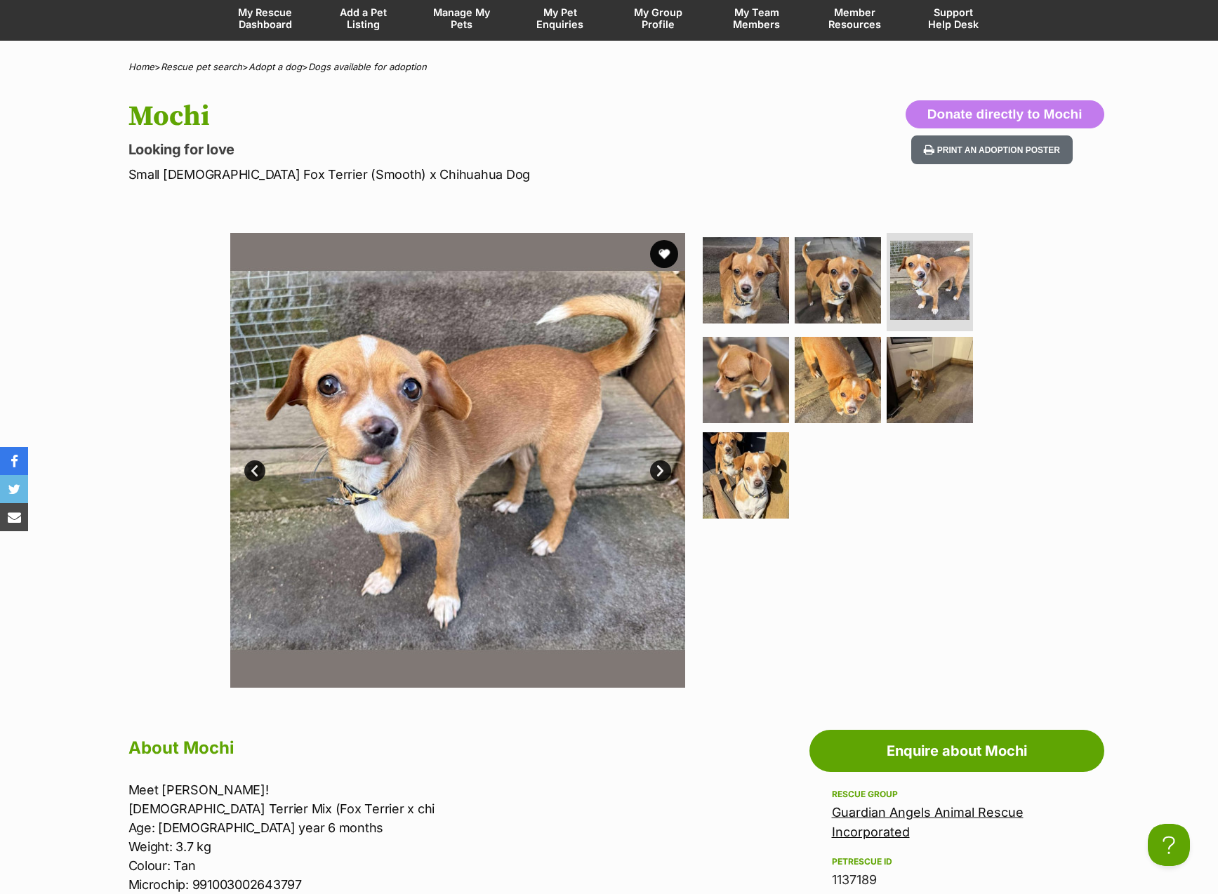
click at [663, 470] on link "Next" at bounding box center [660, 470] width 21 height 21
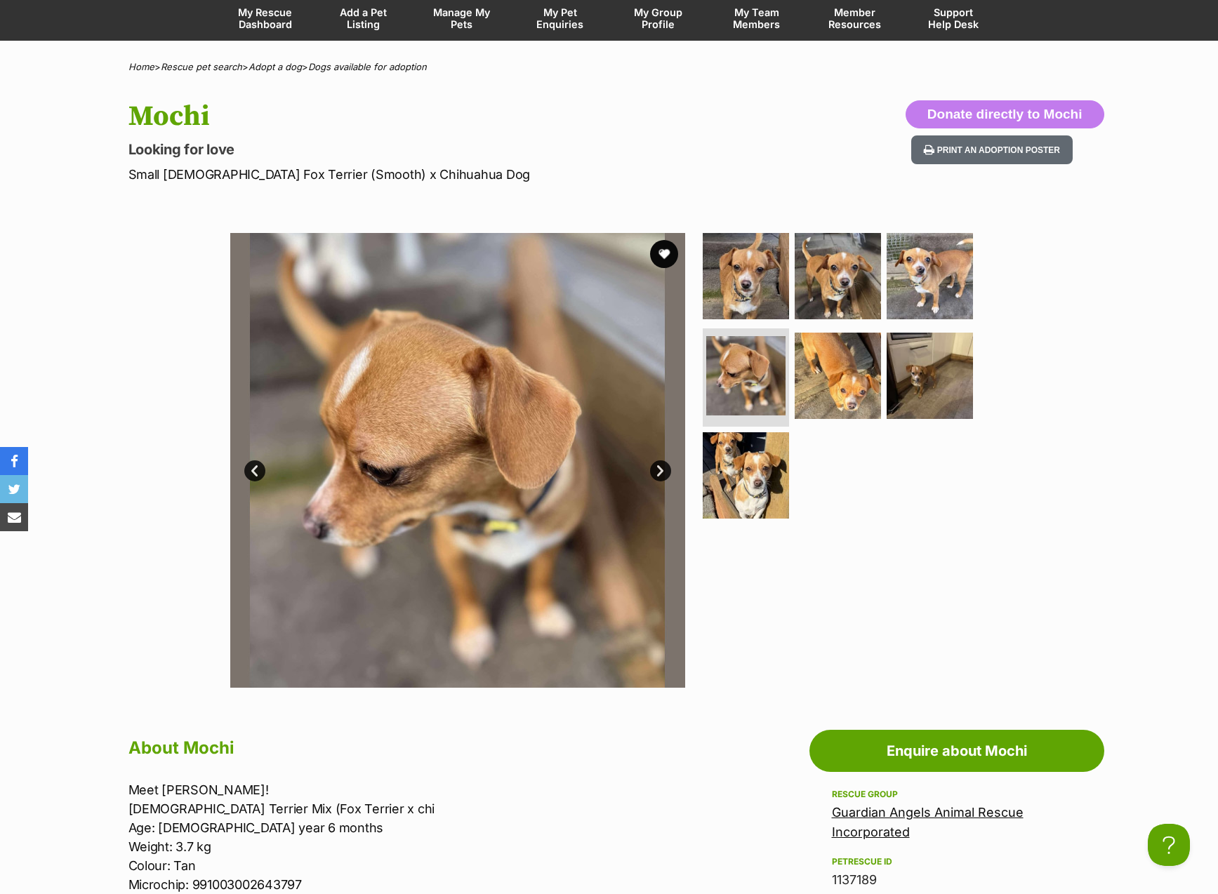
click at [663, 470] on link "Next" at bounding box center [660, 470] width 21 height 21
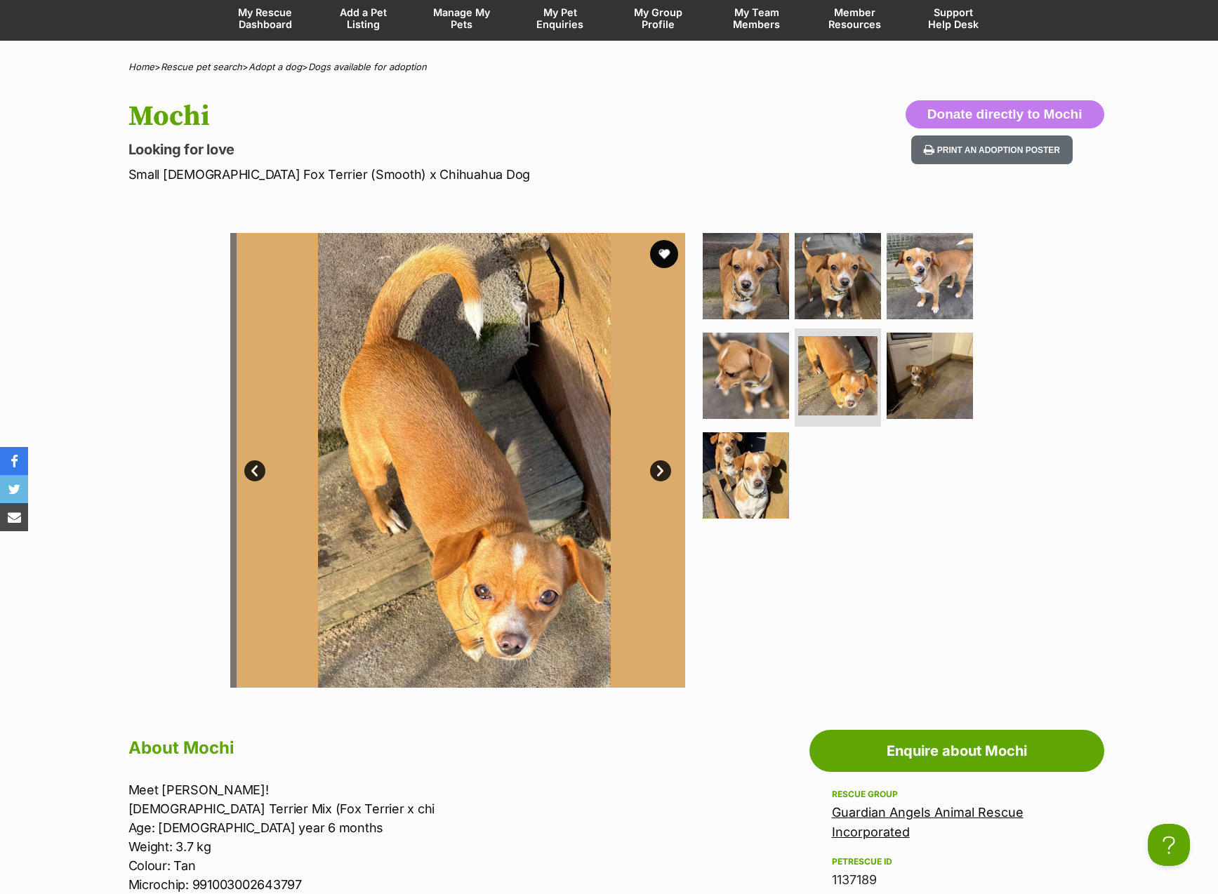
scroll to position [0, 0]
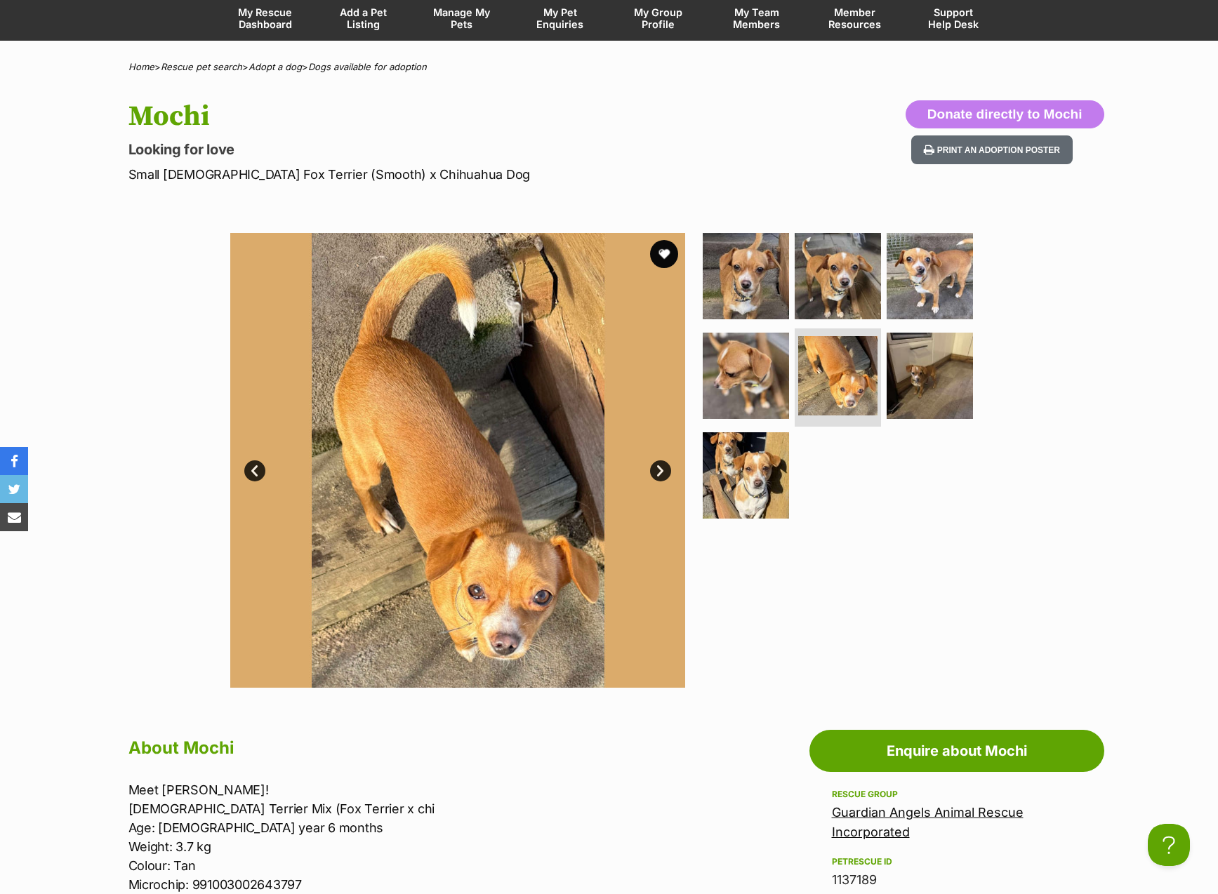
click at [663, 470] on link "Next" at bounding box center [660, 470] width 21 height 21
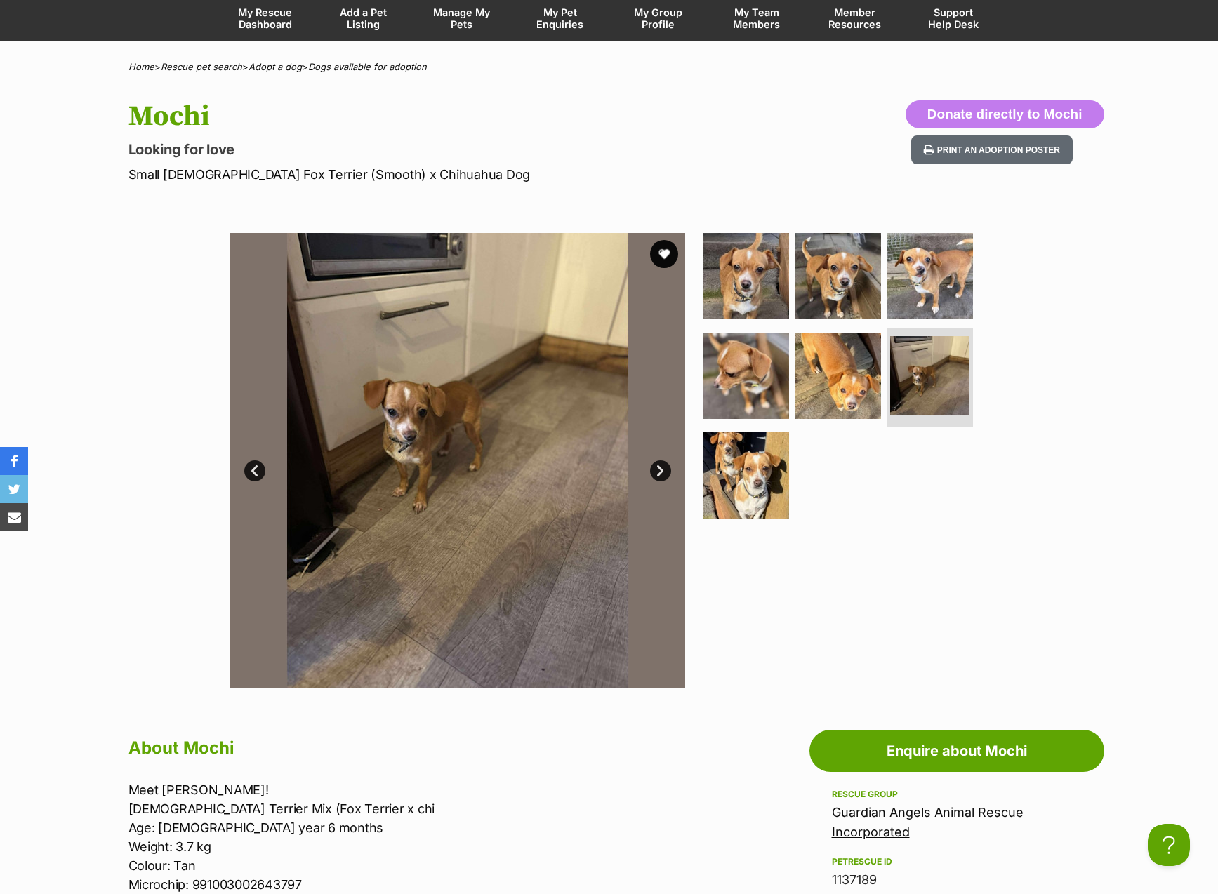
click at [663, 470] on link "Next" at bounding box center [660, 470] width 21 height 21
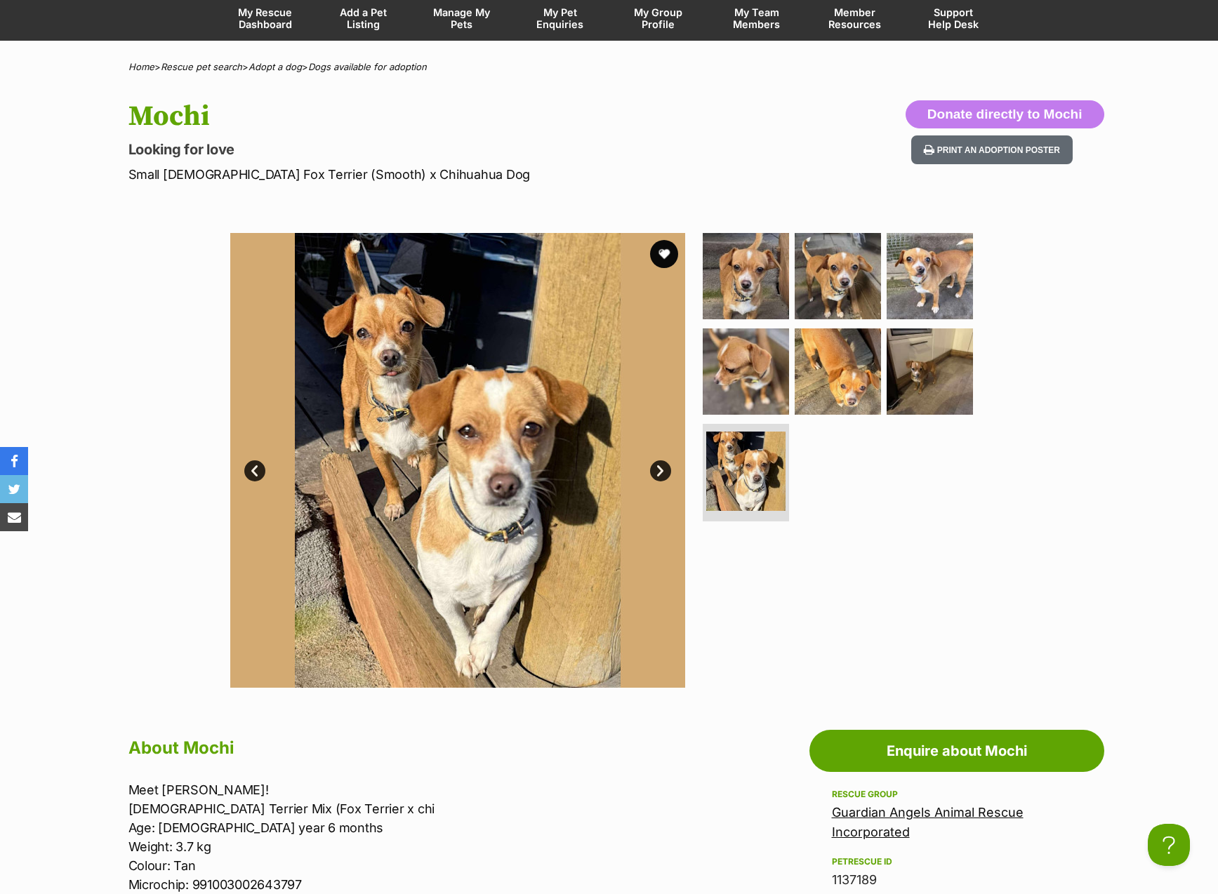
click at [663, 468] on link "Next" at bounding box center [660, 470] width 21 height 21
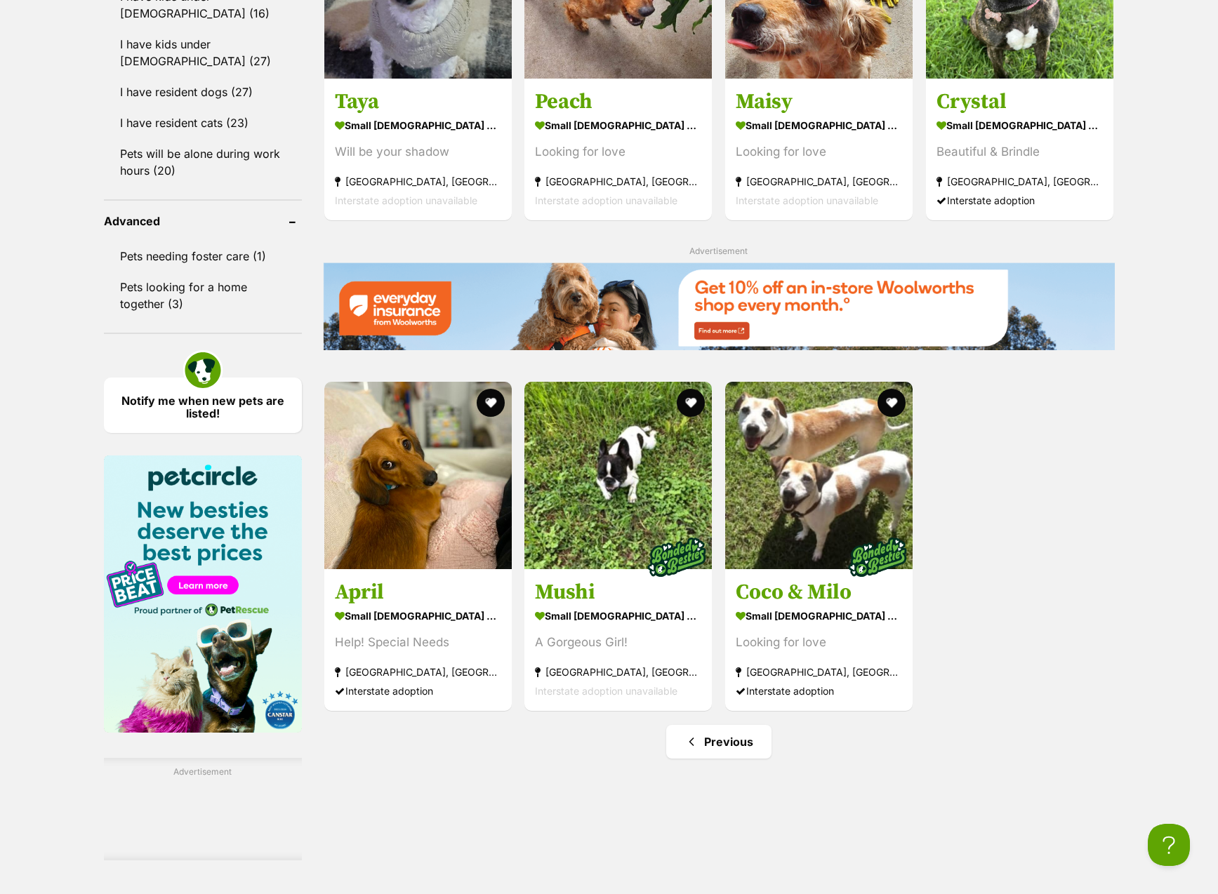
scroll to position [1727, 0]
